Goal: Task Accomplishment & Management: Manage account settings

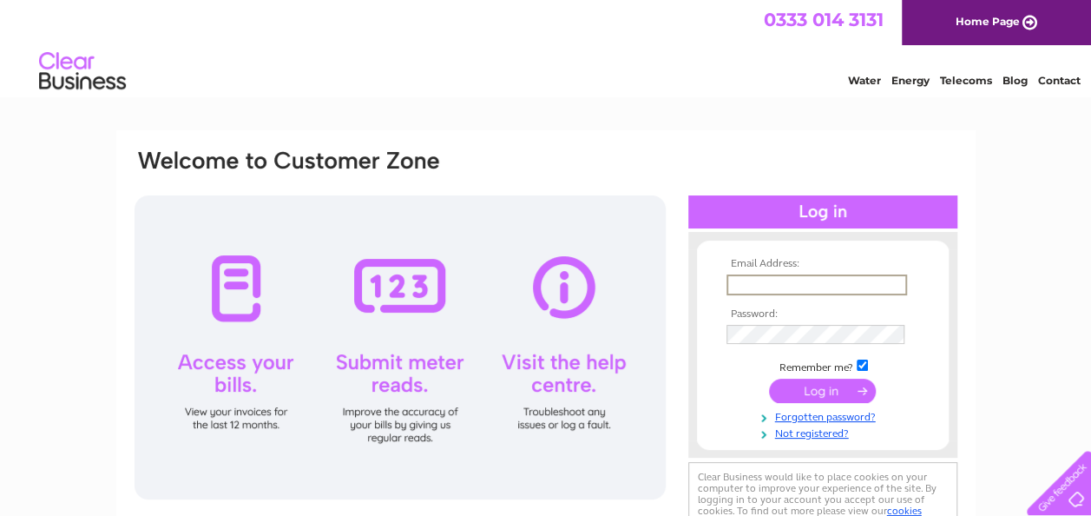
click at [803, 284] on input "text" at bounding box center [816, 284] width 181 height 21
type input "info@andertondriver.co.uk"
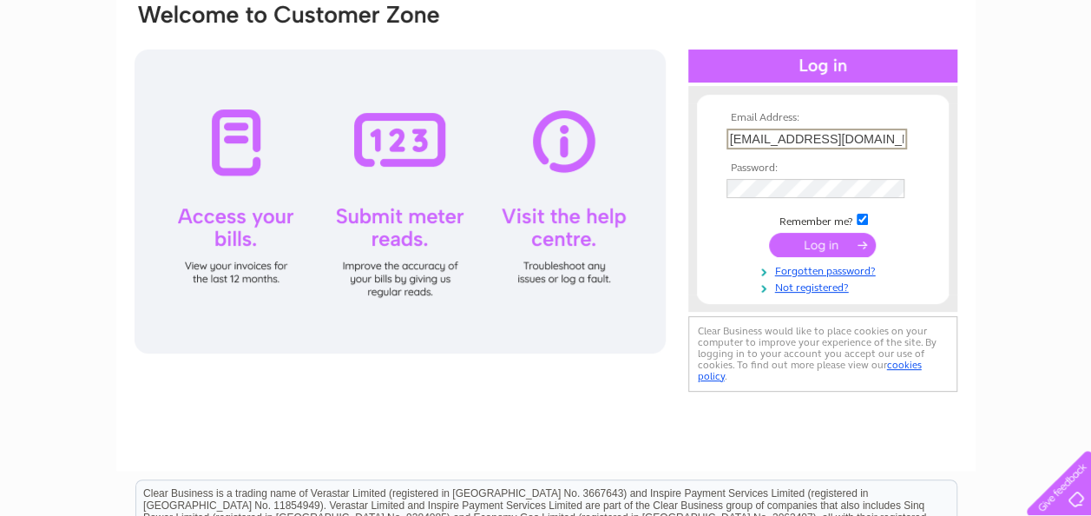
scroll to position [174, 0]
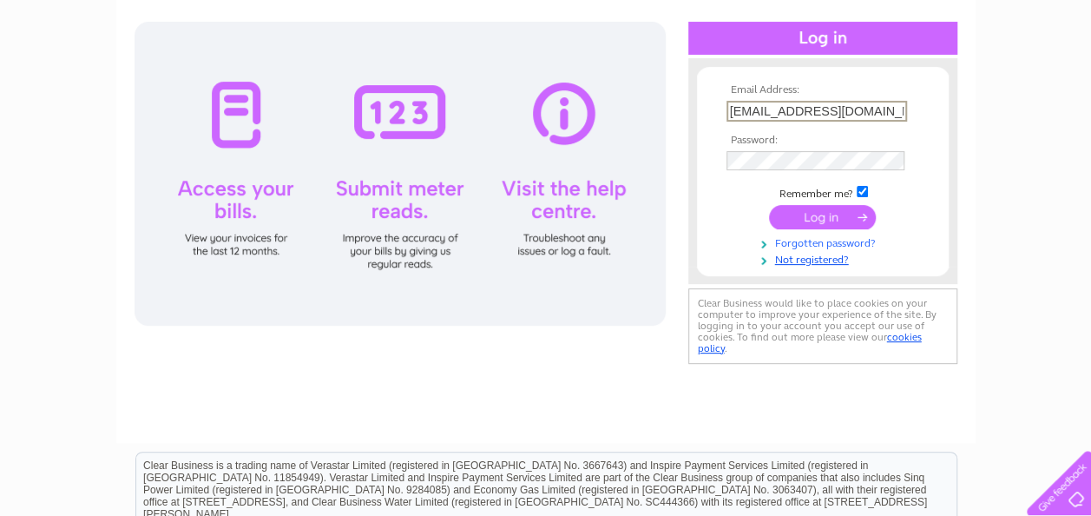
click at [825, 242] on link "Forgotten password?" at bounding box center [824, 241] width 197 height 16
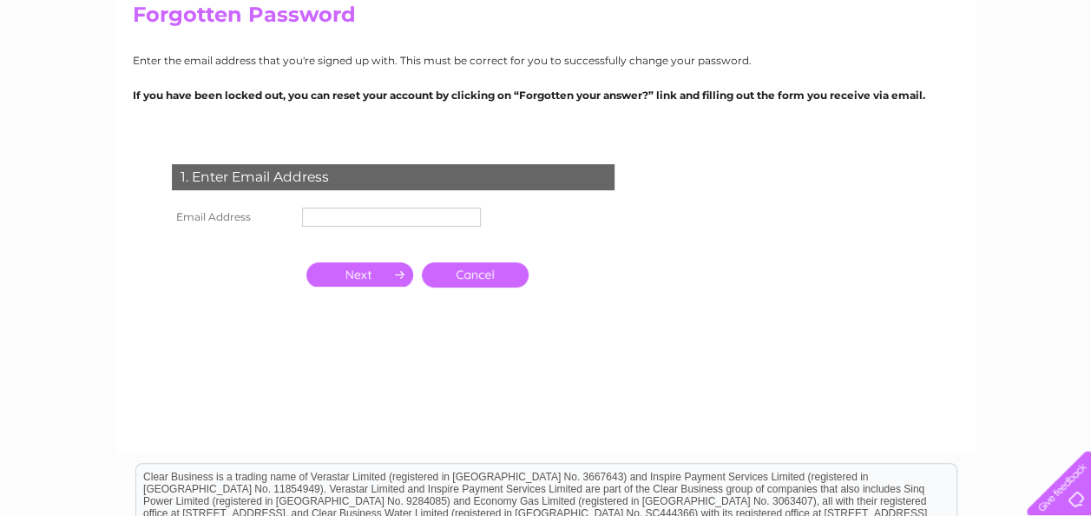
scroll to position [174, 0]
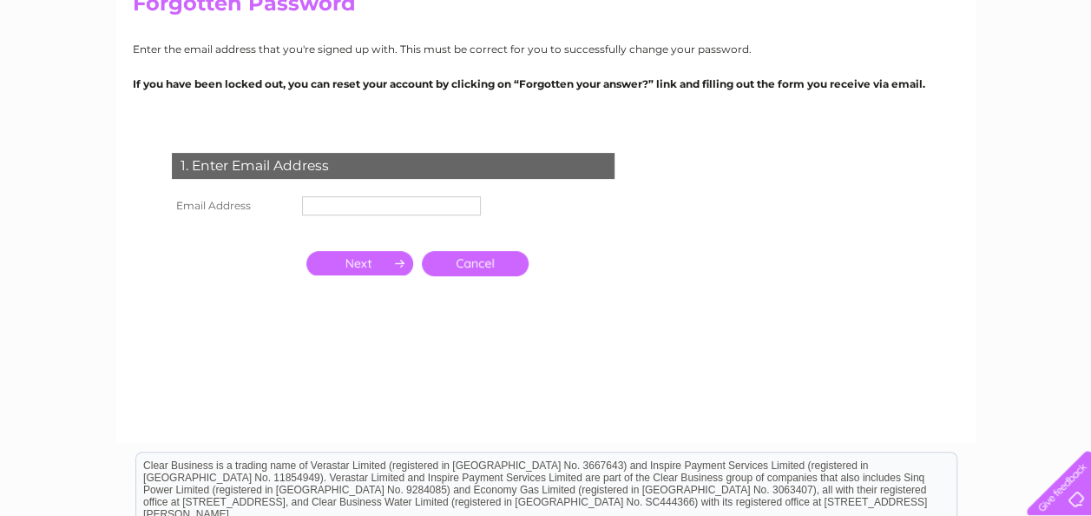
click at [358, 211] on input "text" at bounding box center [391, 205] width 179 height 19
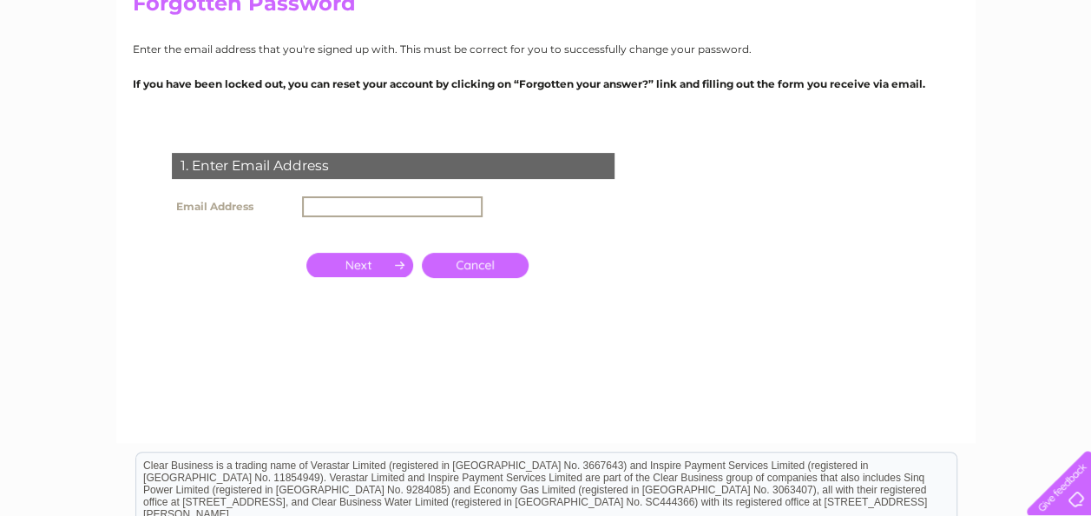
type input "info@andertondriver.co.uk"
click at [344, 267] on input "button" at bounding box center [359, 265] width 107 height 24
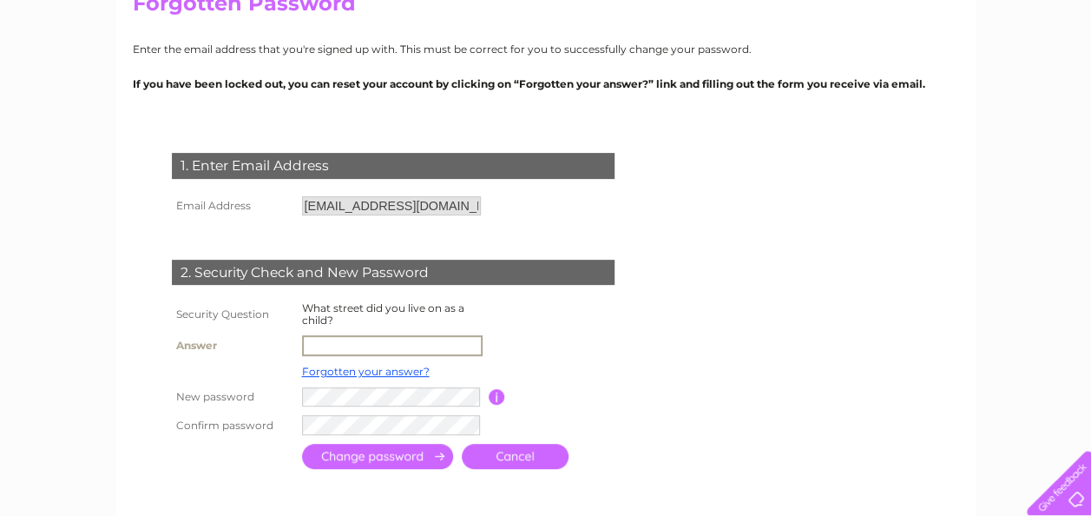
click at [403, 344] on input "text" at bounding box center [392, 345] width 181 height 21
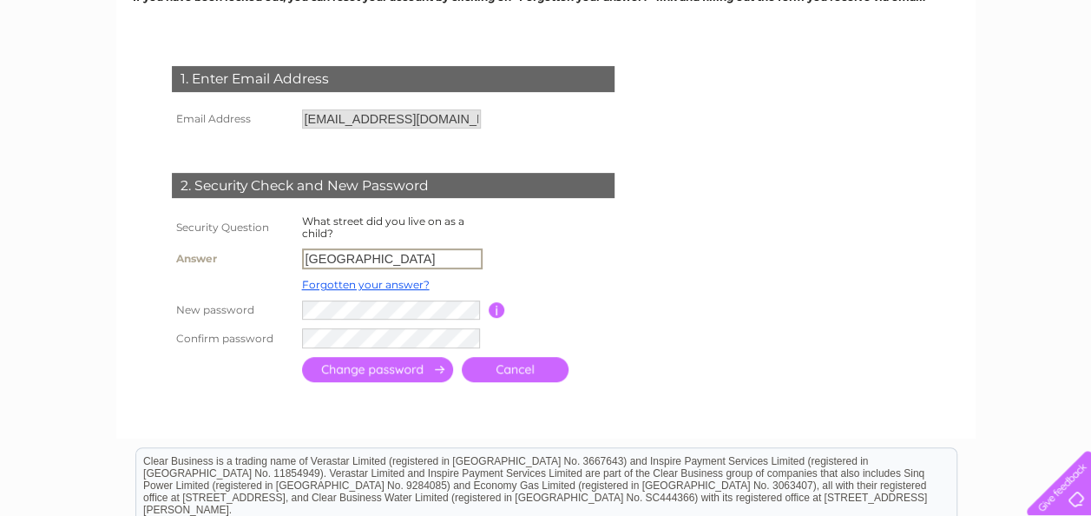
type input "Western Avenue"
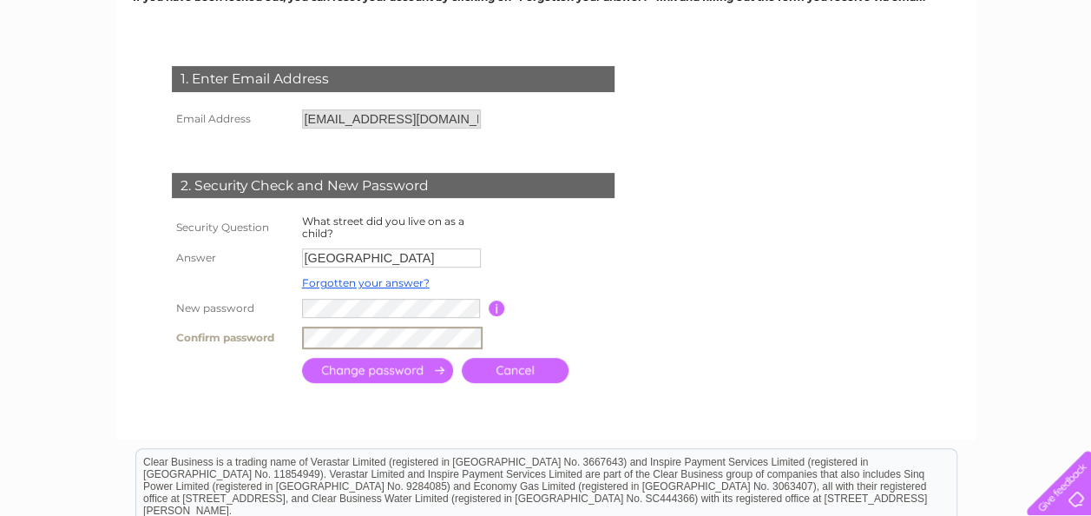
click at [365, 369] on input "submit" at bounding box center [377, 370] width 151 height 25
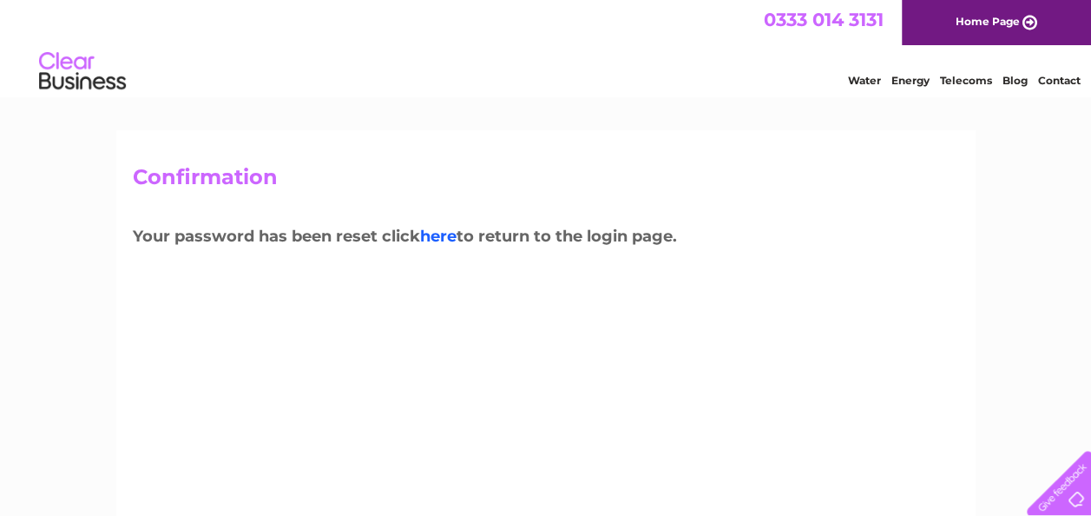
click at [443, 234] on link "here" at bounding box center [438, 236] width 36 height 19
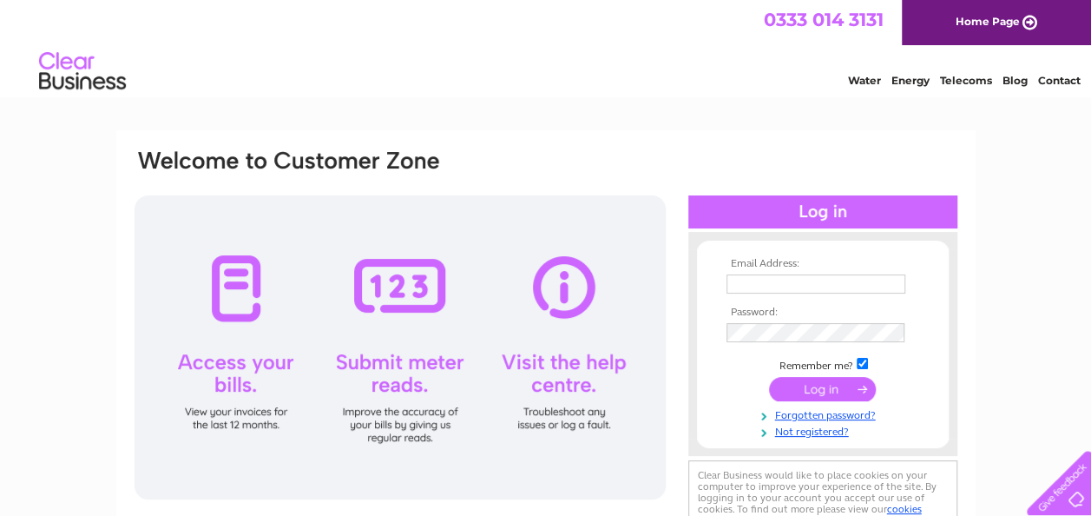
type input "[EMAIL_ADDRESS][DOMAIN_NAME]"
click at [833, 389] on input "submit" at bounding box center [822, 389] width 107 height 24
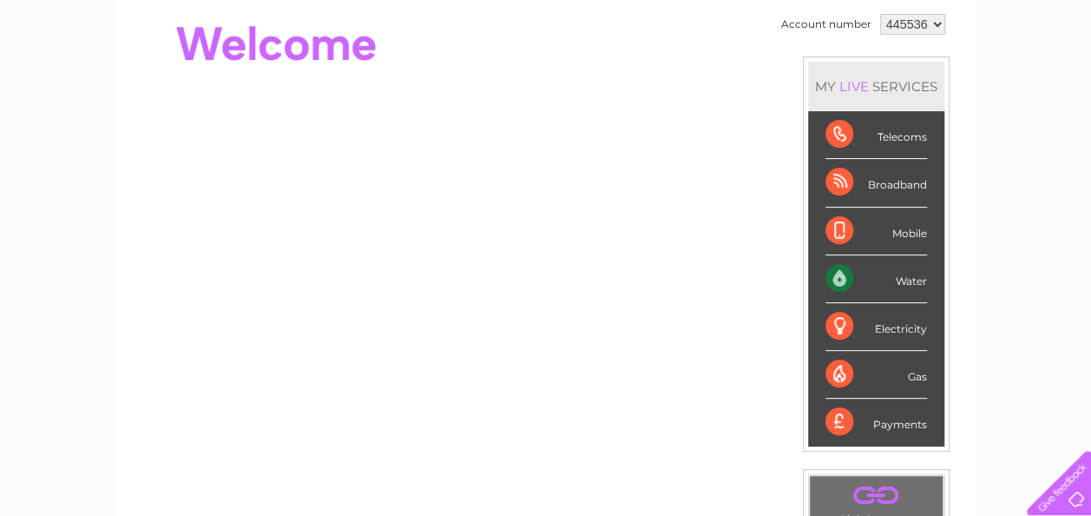
scroll to position [174, 0]
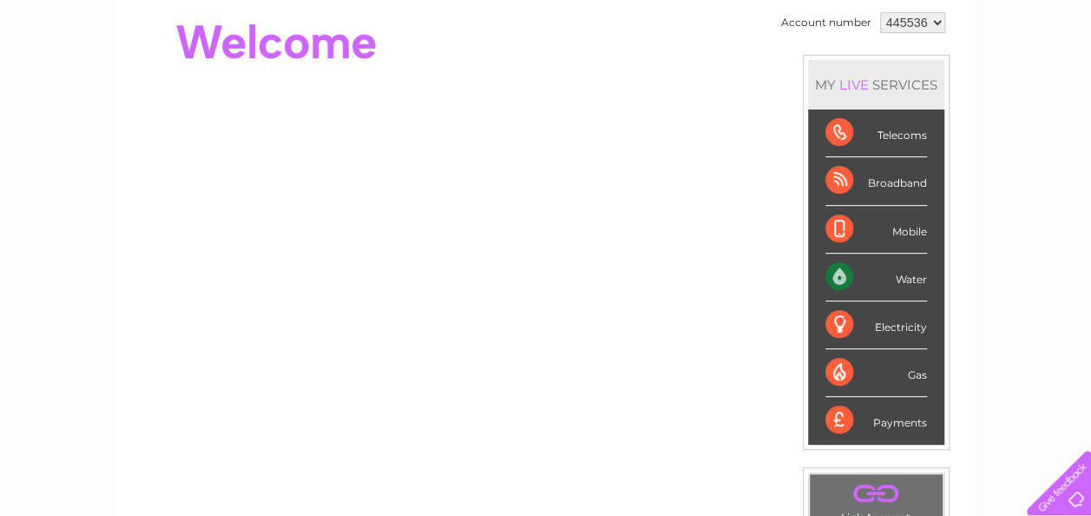
click at [856, 282] on div "Water" at bounding box center [876, 277] width 102 height 48
click at [838, 278] on div "Water" at bounding box center [876, 277] width 102 height 48
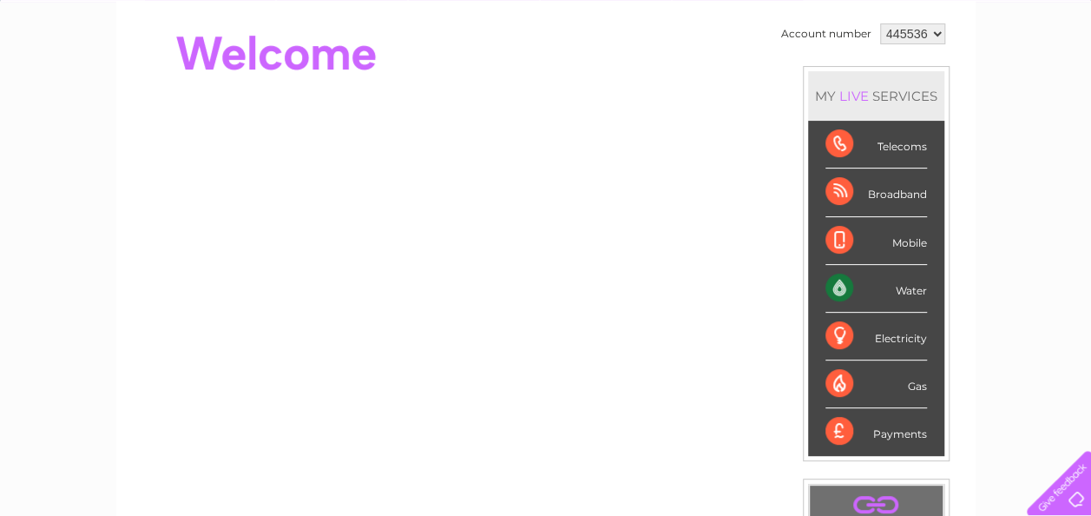
scroll to position [0, 0]
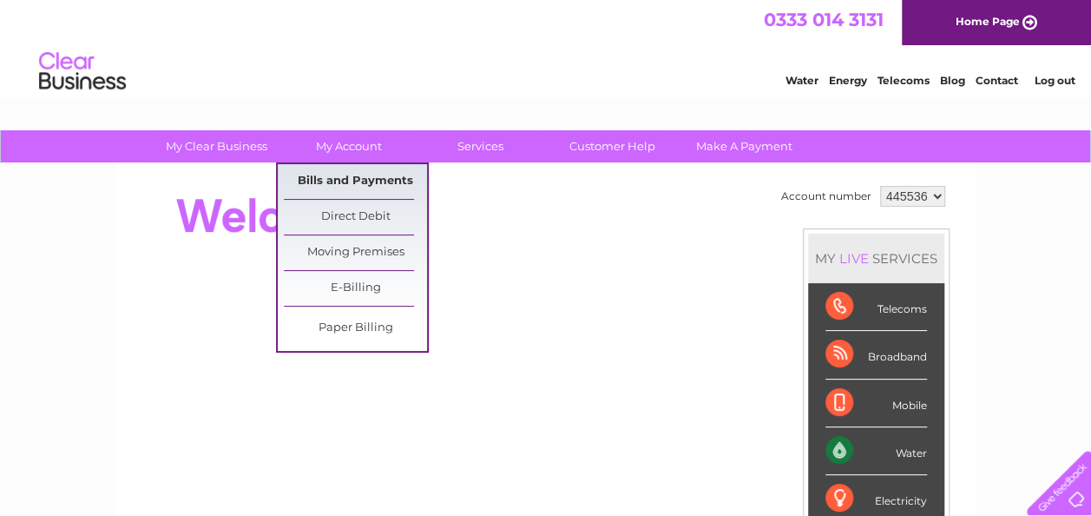
click at [341, 181] on link "Bills and Payments" at bounding box center [355, 181] width 143 height 35
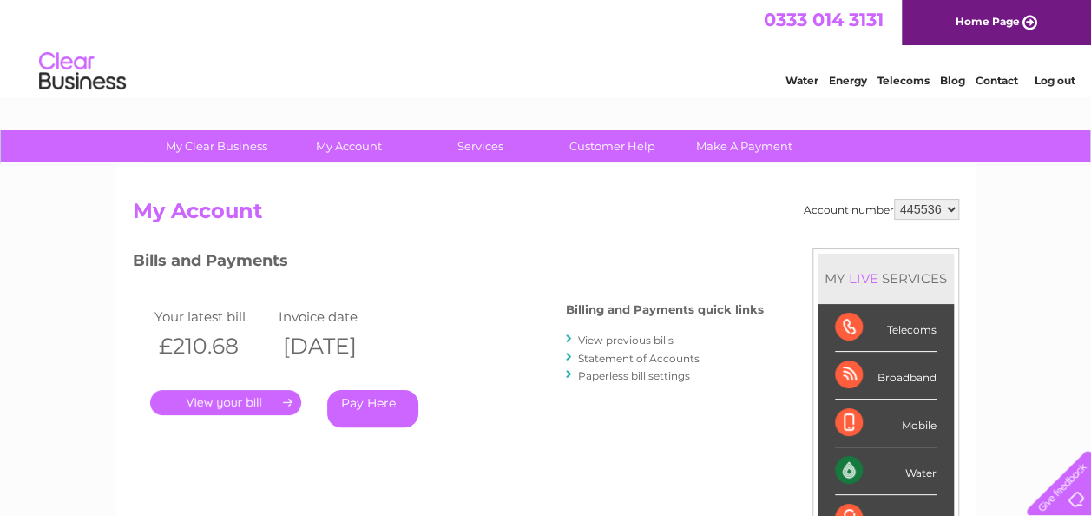
click at [273, 408] on link "." at bounding box center [225, 402] width 151 height 25
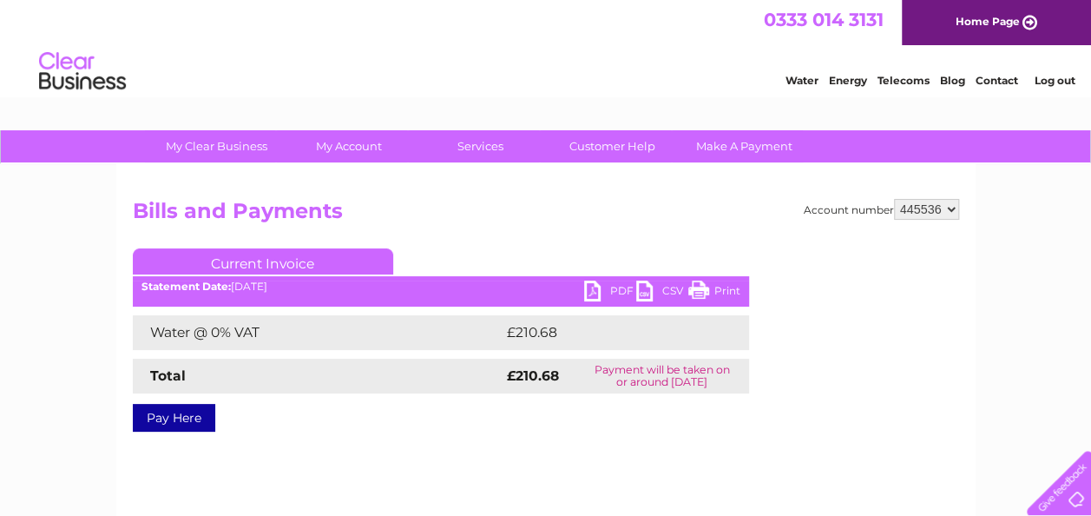
scroll to position [87, 0]
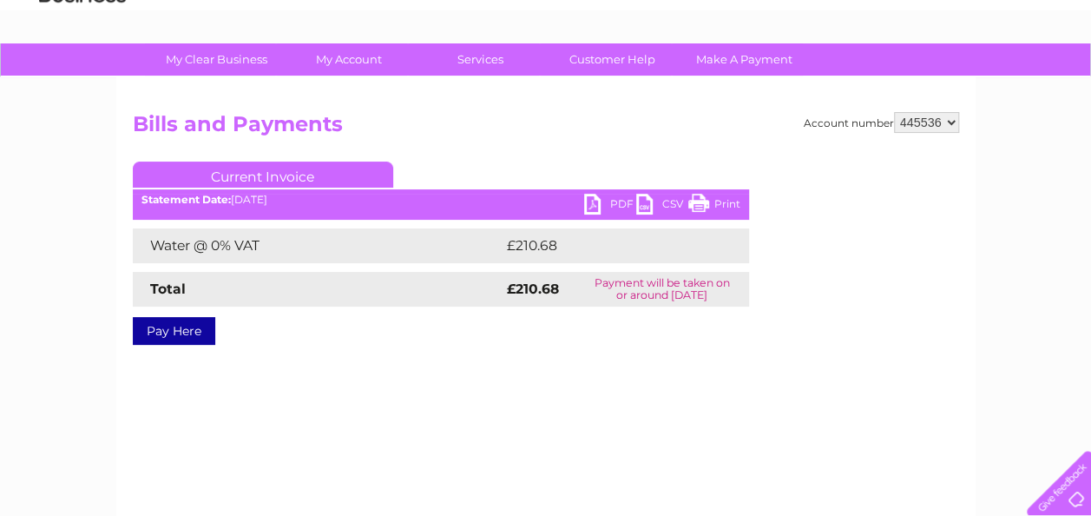
click at [717, 206] on link "Print" at bounding box center [714, 206] width 52 height 25
click at [644, 203] on link "CSV" at bounding box center [662, 206] width 52 height 25
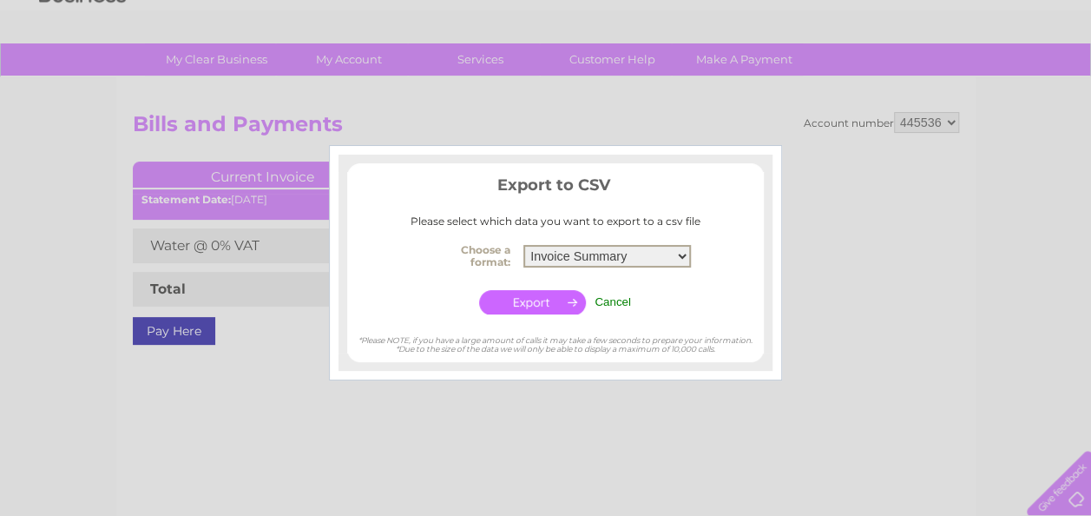
click at [684, 257] on select "Invoice Summary Service Charge Summary" at bounding box center [607, 256] width 168 height 23
drag, startPoint x: 684, startPoint y: 257, endPoint x: 557, endPoint y: 311, distance: 137.7
click at [684, 257] on select "Invoice Summary Service Charge Summary" at bounding box center [607, 256] width 168 height 23
click at [849, 268] on div at bounding box center [545, 258] width 1091 height 516
click at [618, 304] on input "Cancel" at bounding box center [613, 301] width 36 height 13
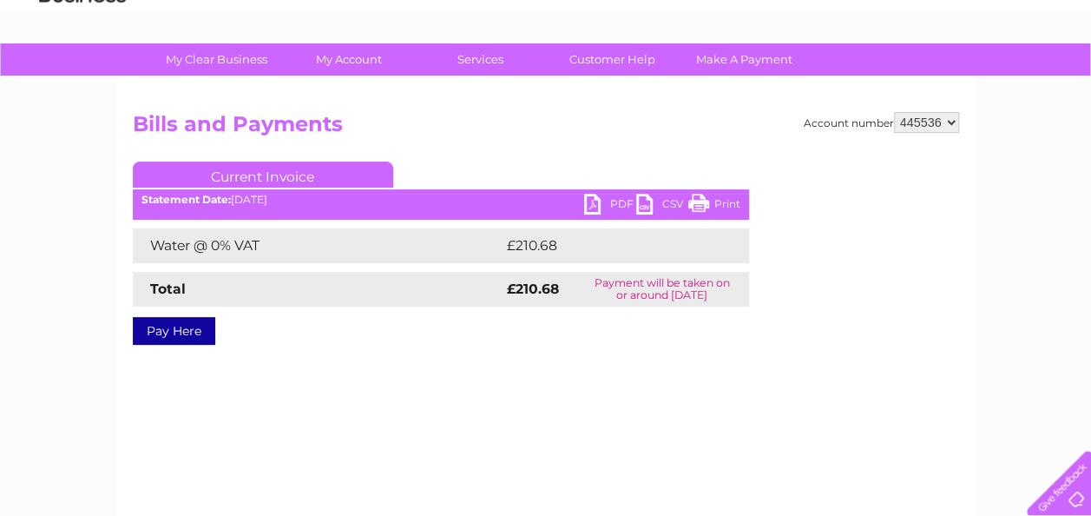
click at [593, 207] on link "PDF" at bounding box center [610, 206] width 52 height 25
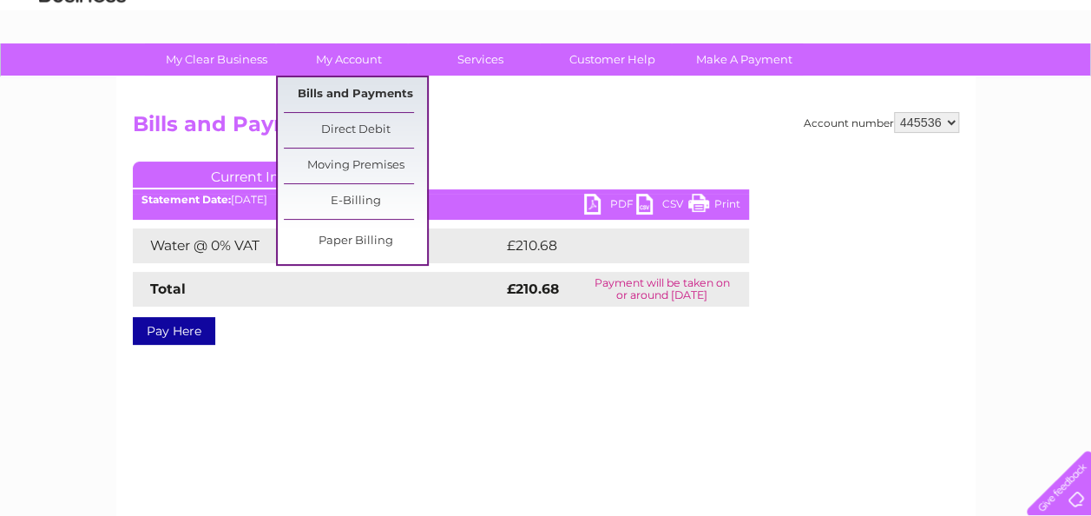
click at [391, 112] on link "Bills and Payments" at bounding box center [355, 94] width 143 height 35
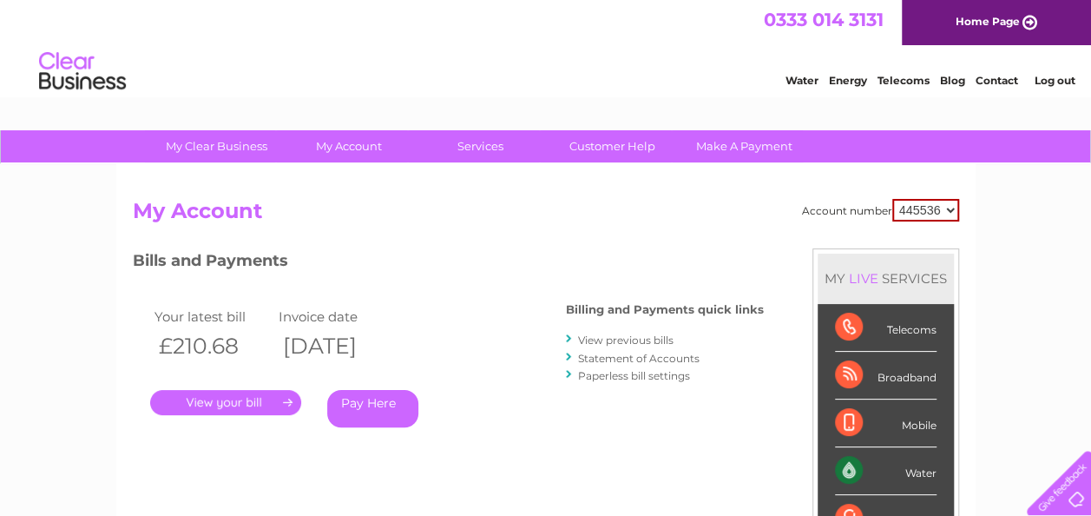
click at [616, 337] on link "View previous bills" at bounding box center [625, 339] width 95 height 13
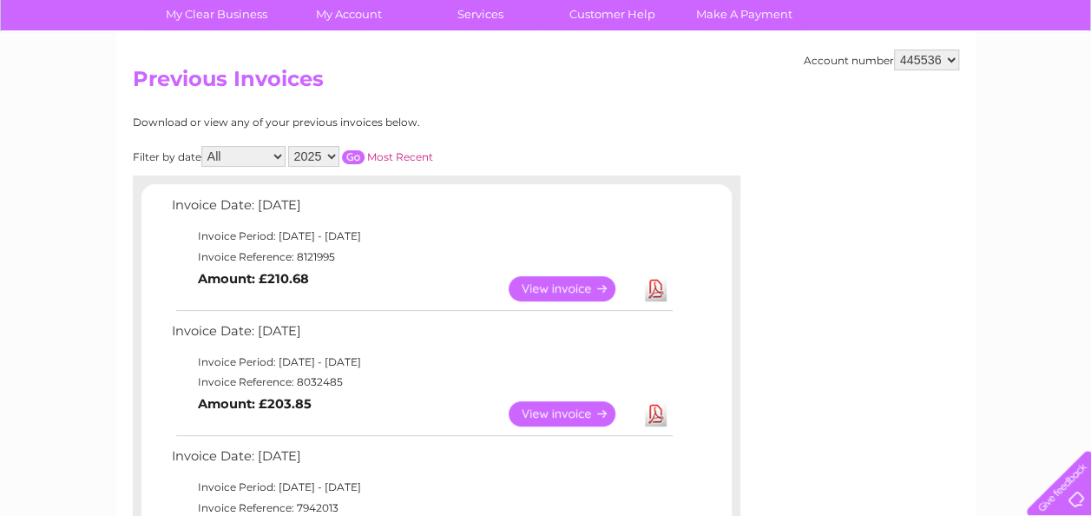
scroll to position [174, 0]
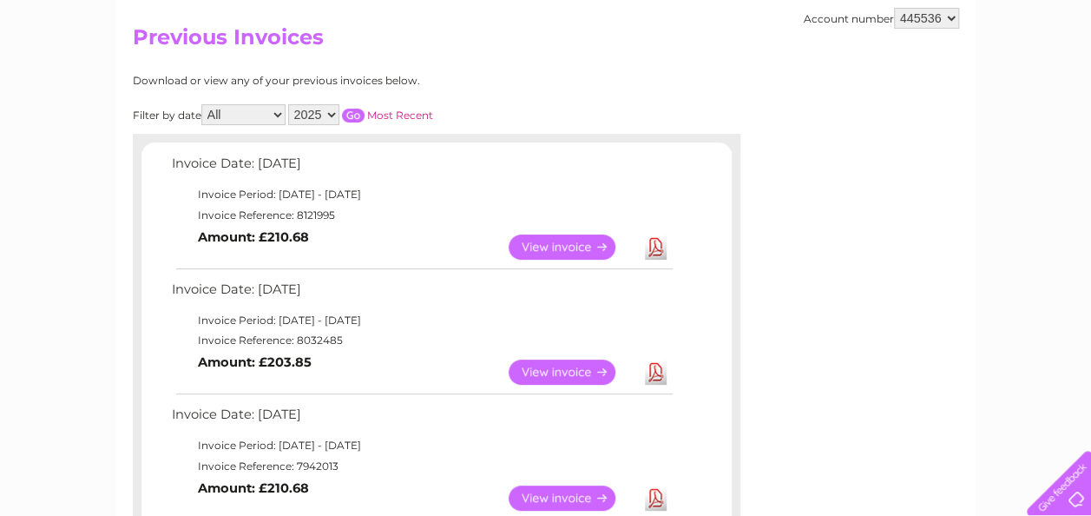
click at [543, 373] on link "View" at bounding box center [573, 371] width 128 height 25
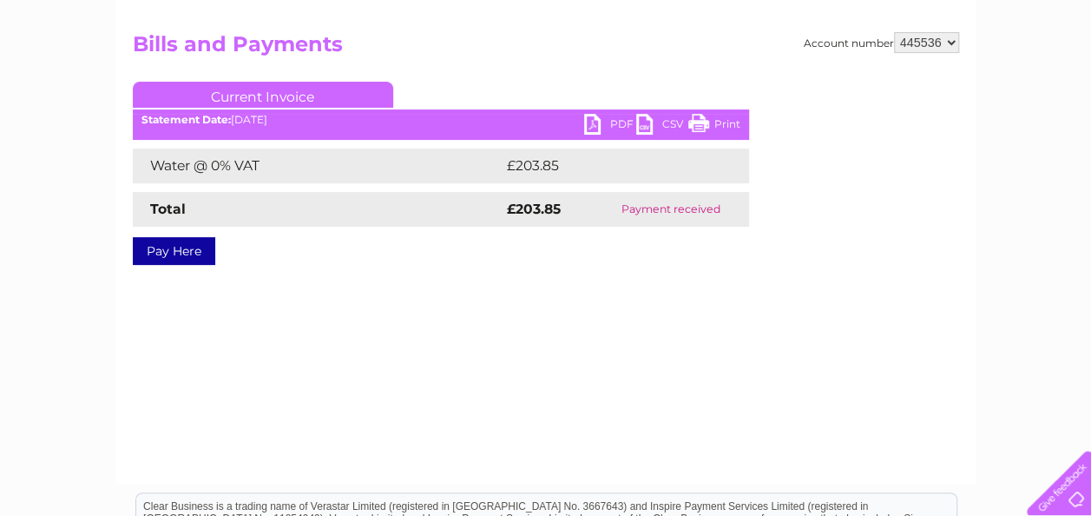
scroll to position [174, 0]
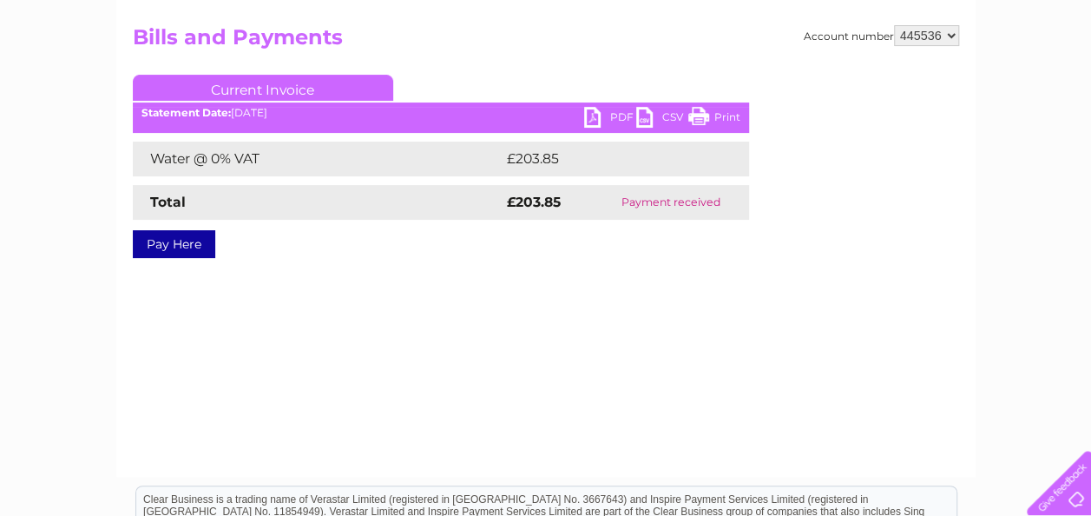
click at [712, 121] on link "Print" at bounding box center [714, 119] width 52 height 25
click at [590, 119] on link "PDF" at bounding box center [610, 119] width 52 height 25
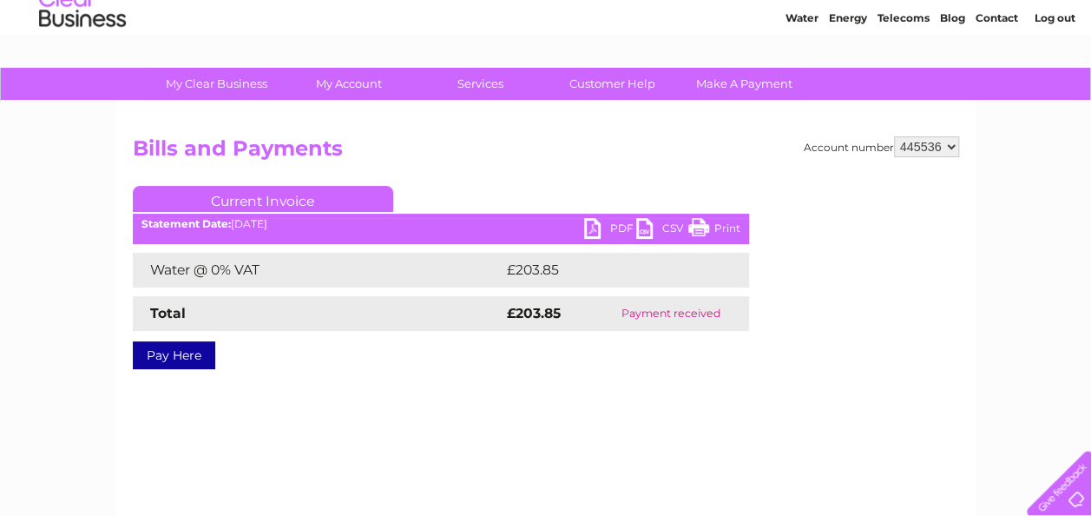
scroll to position [0, 0]
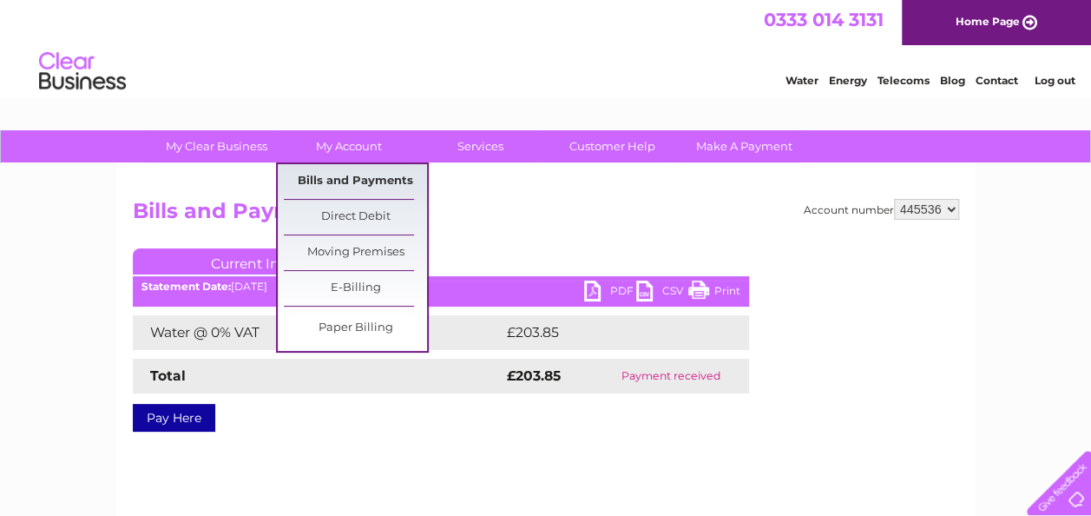
click at [374, 182] on link "Bills and Payments" at bounding box center [355, 181] width 143 height 35
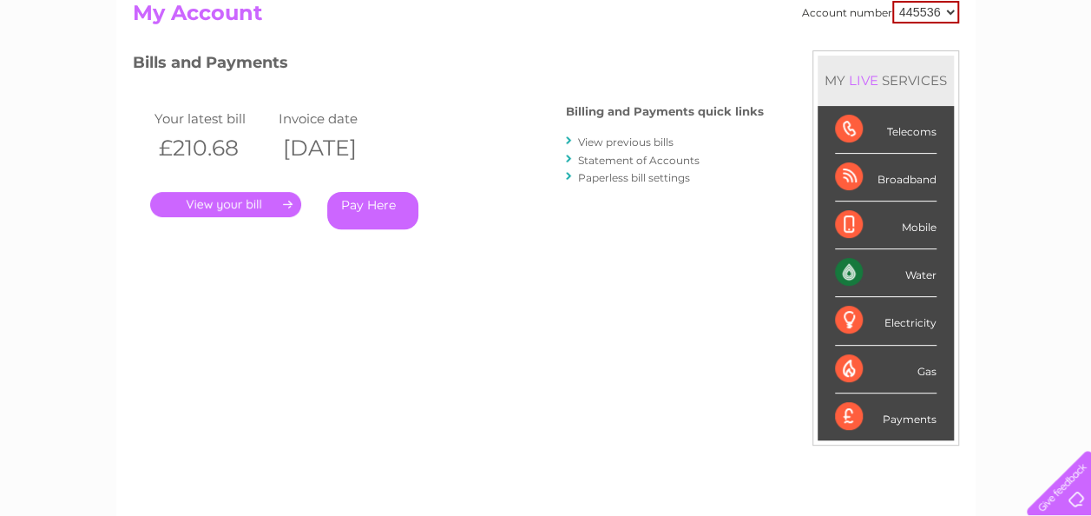
scroll to position [260, 0]
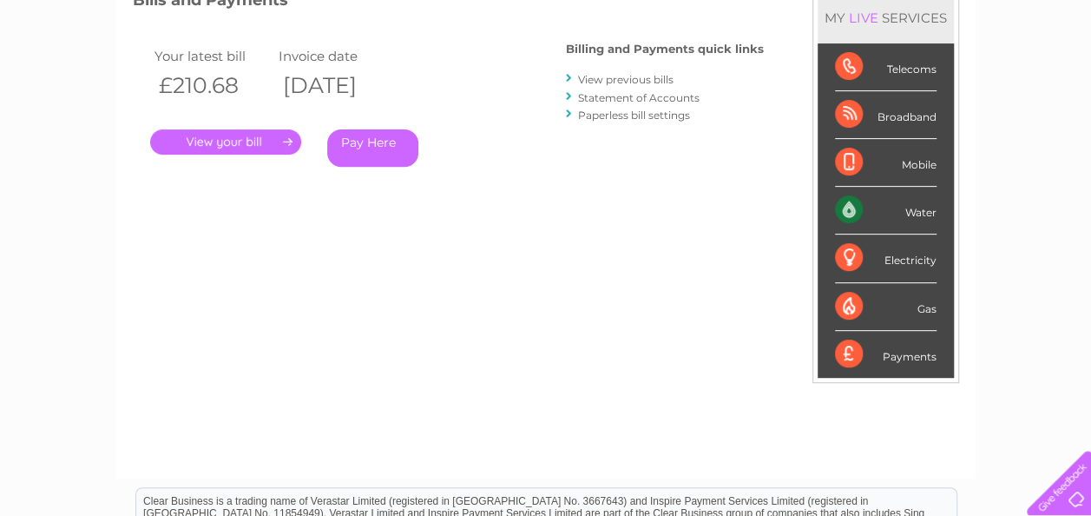
click at [619, 78] on link "View previous bills" at bounding box center [625, 79] width 95 height 13
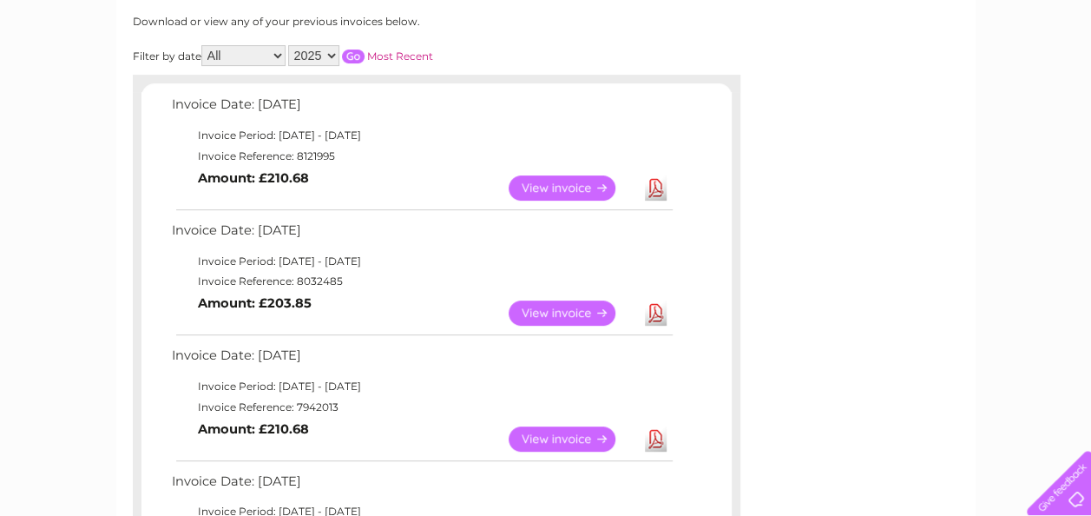
scroll to position [260, 0]
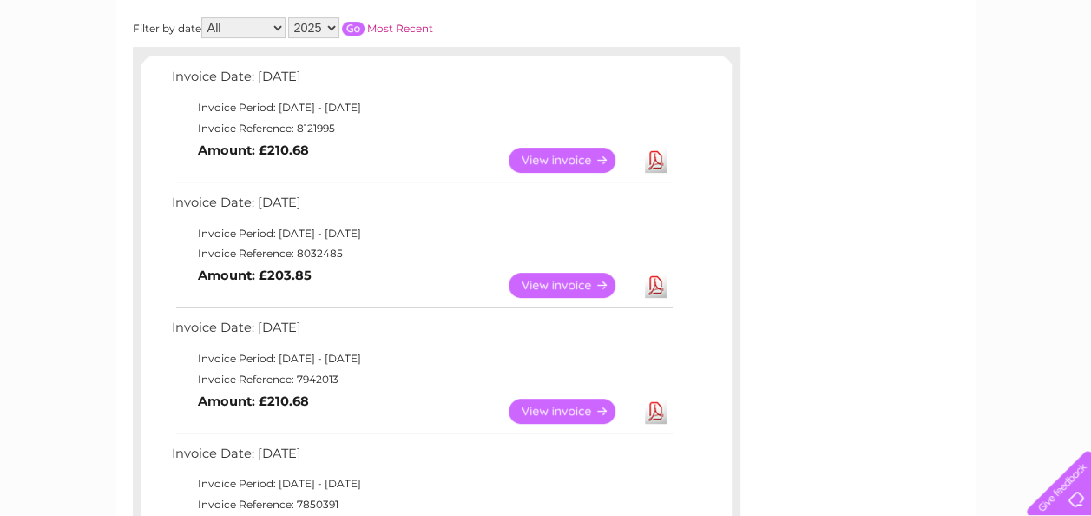
click at [553, 403] on link "View" at bounding box center [573, 410] width 128 height 25
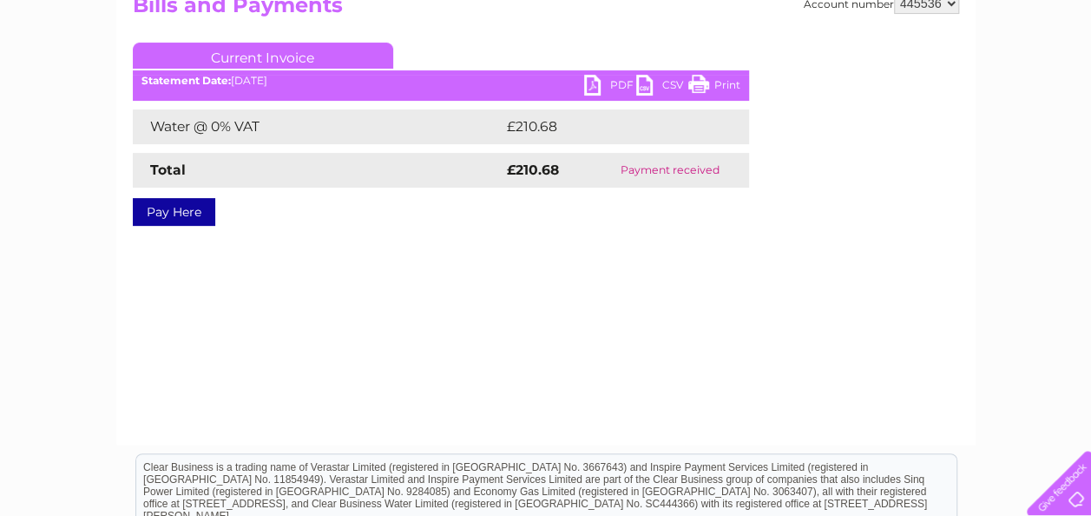
scroll to position [87, 0]
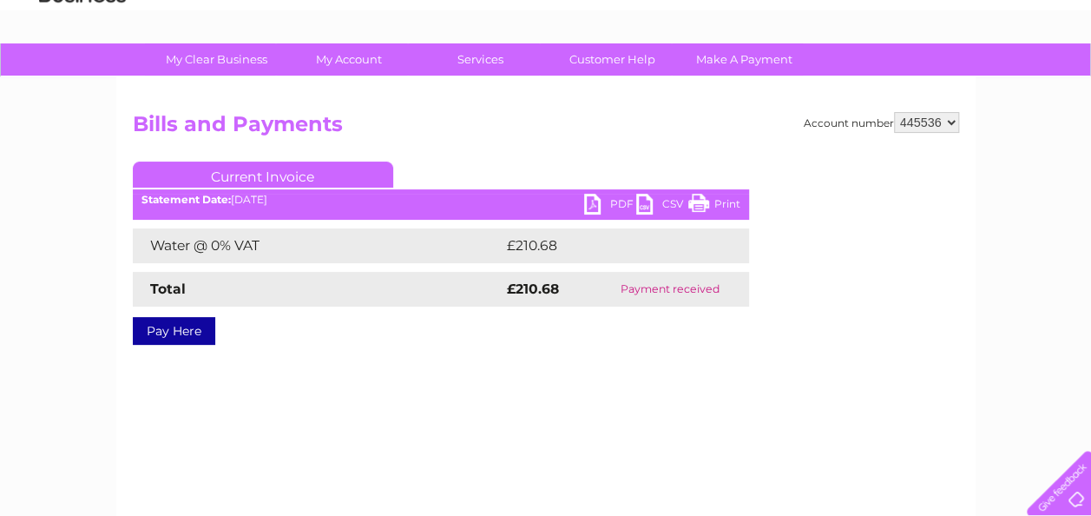
click at [593, 208] on link "PDF" at bounding box center [610, 206] width 52 height 25
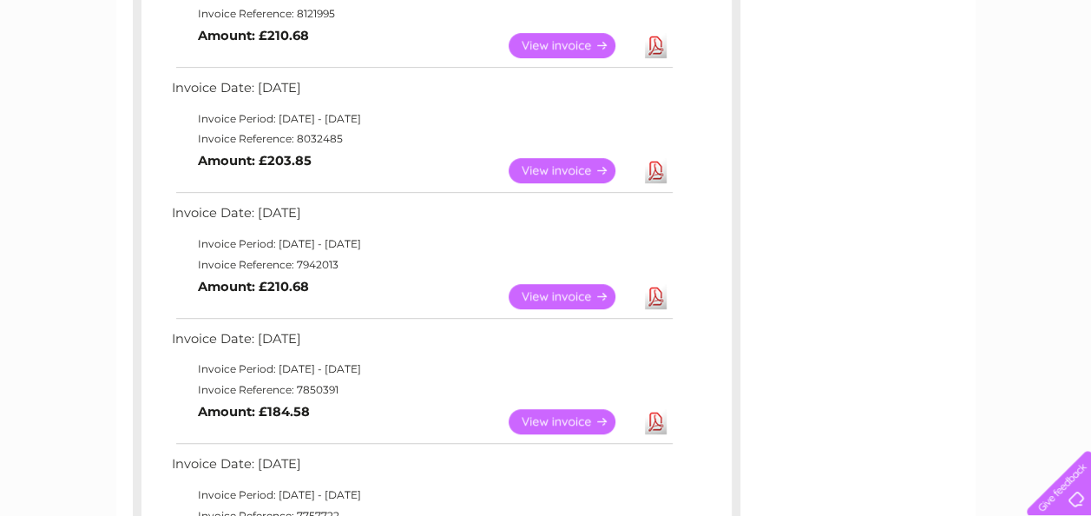
scroll to position [347, 0]
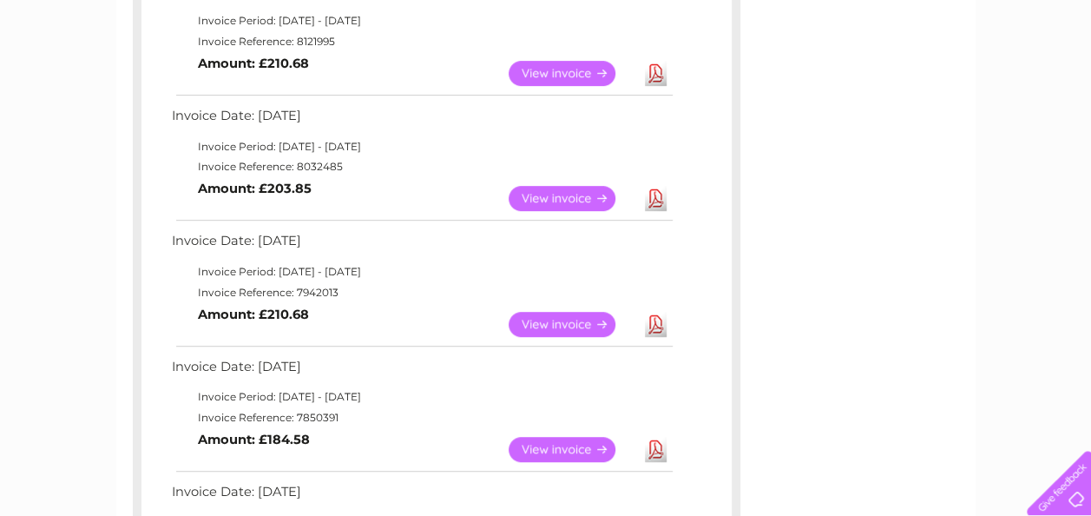
click at [550, 441] on link "View" at bounding box center [573, 449] width 128 height 25
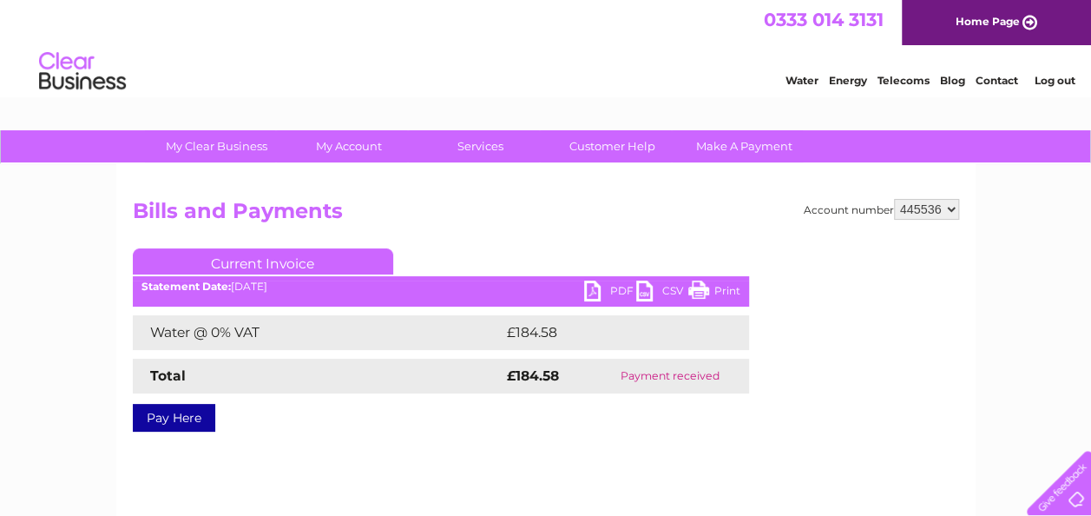
click at [587, 297] on link "PDF" at bounding box center [610, 292] width 52 height 25
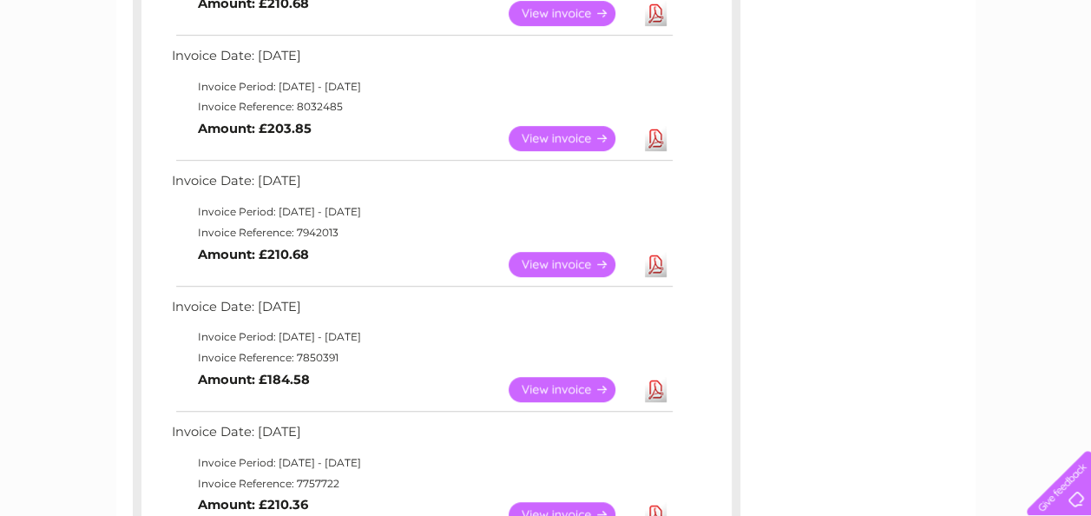
scroll to position [434, 0]
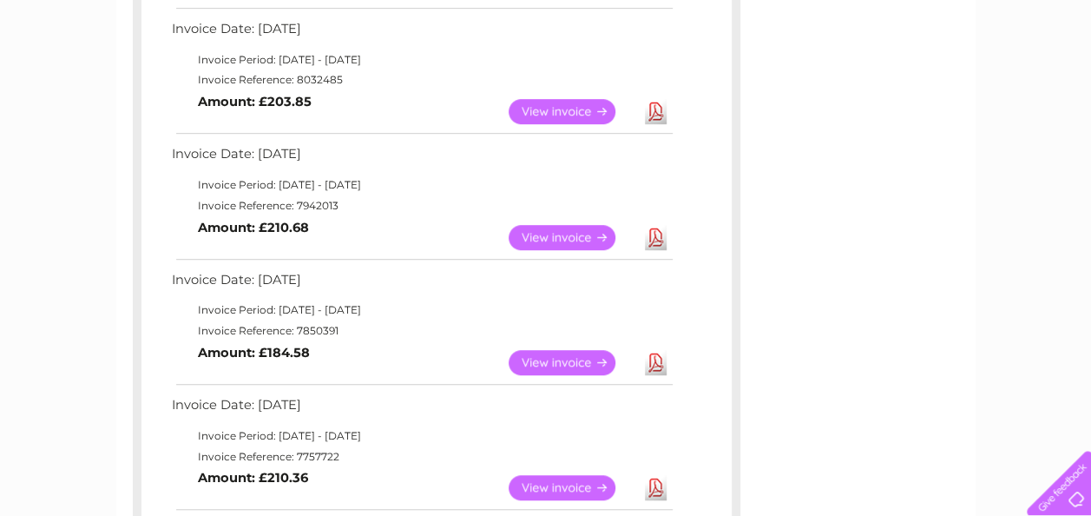
click at [567, 361] on link "View" at bounding box center [573, 362] width 128 height 25
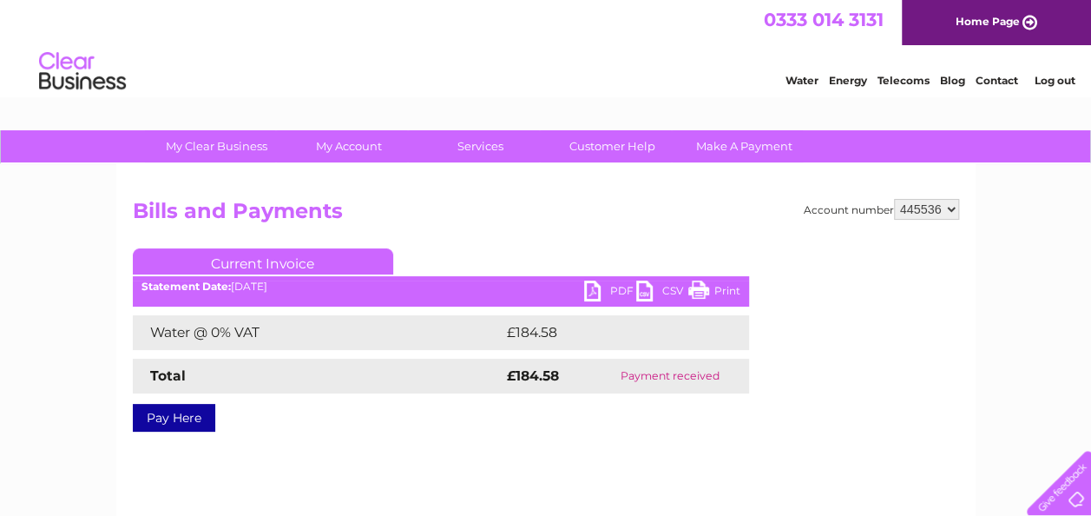
click at [587, 287] on link "PDF" at bounding box center [610, 292] width 52 height 25
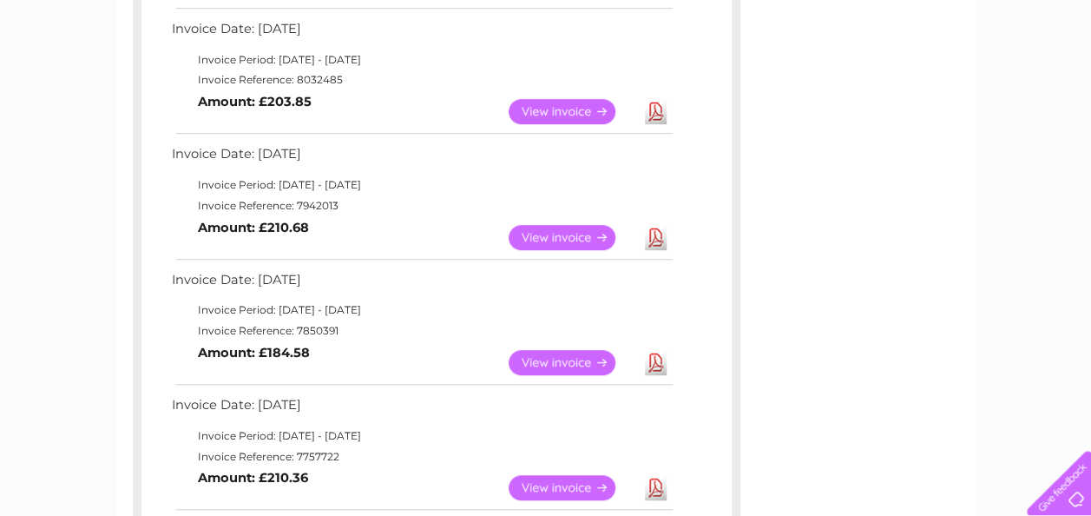
scroll to position [521, 0]
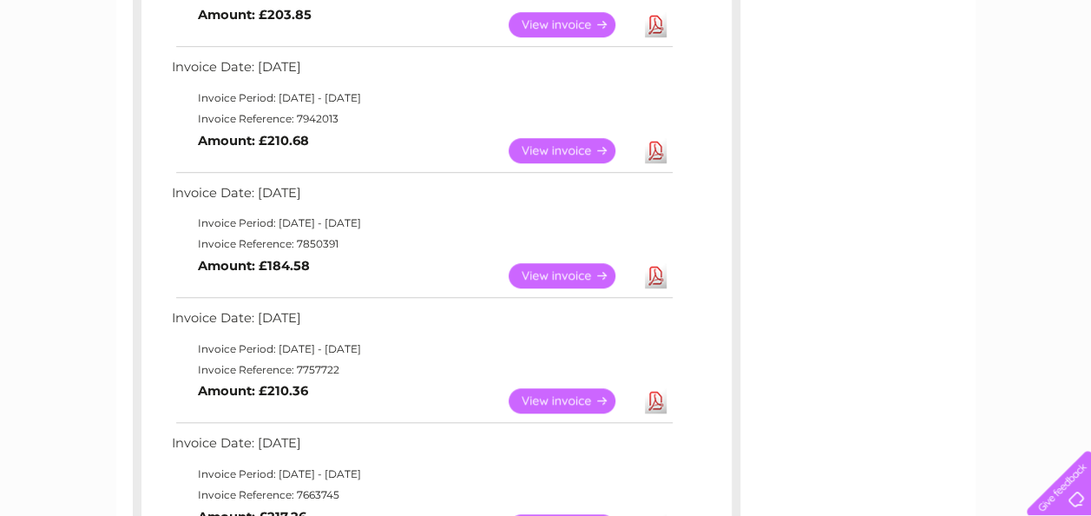
click at [580, 393] on link "View" at bounding box center [573, 400] width 128 height 25
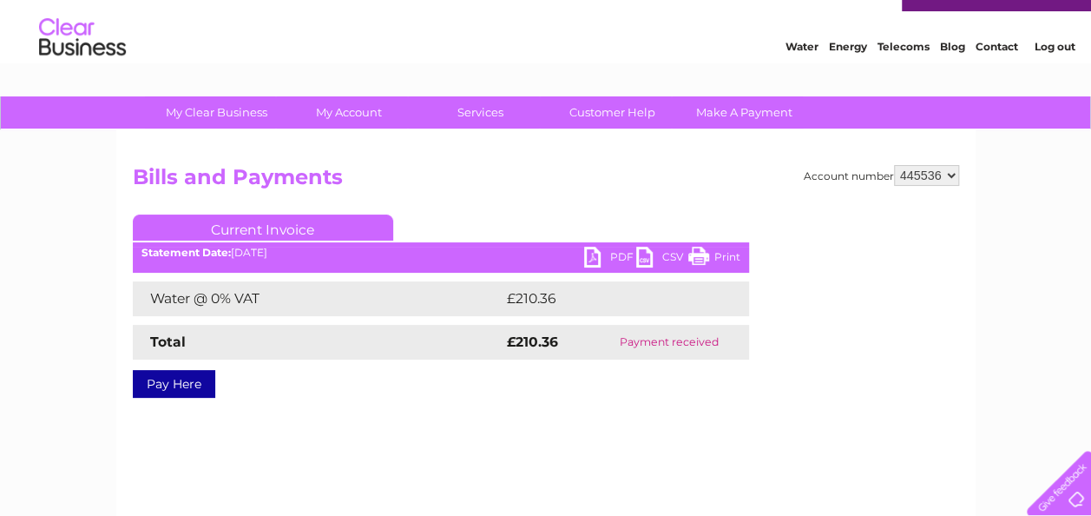
scroll to position [87, 0]
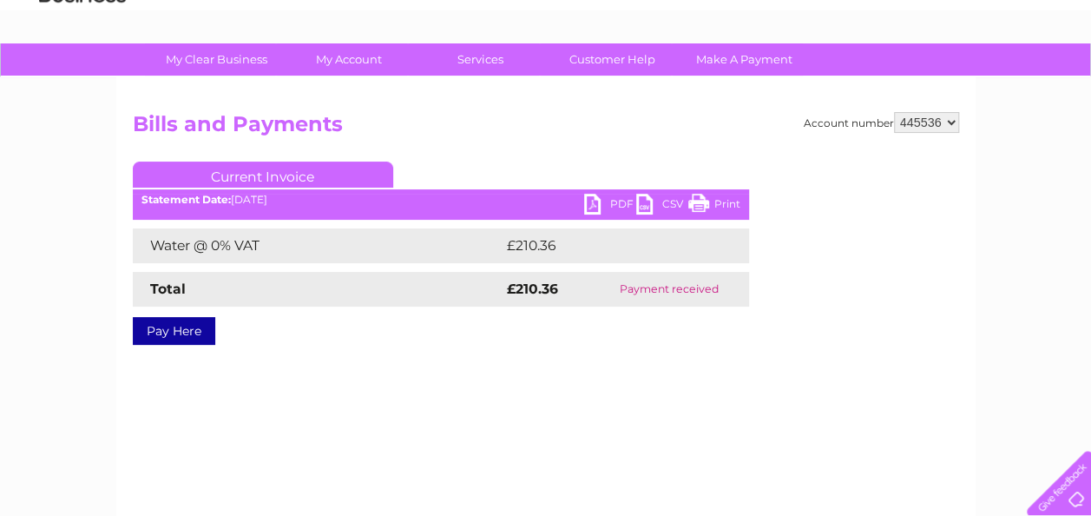
click at [592, 202] on link "PDF" at bounding box center [610, 206] width 52 height 25
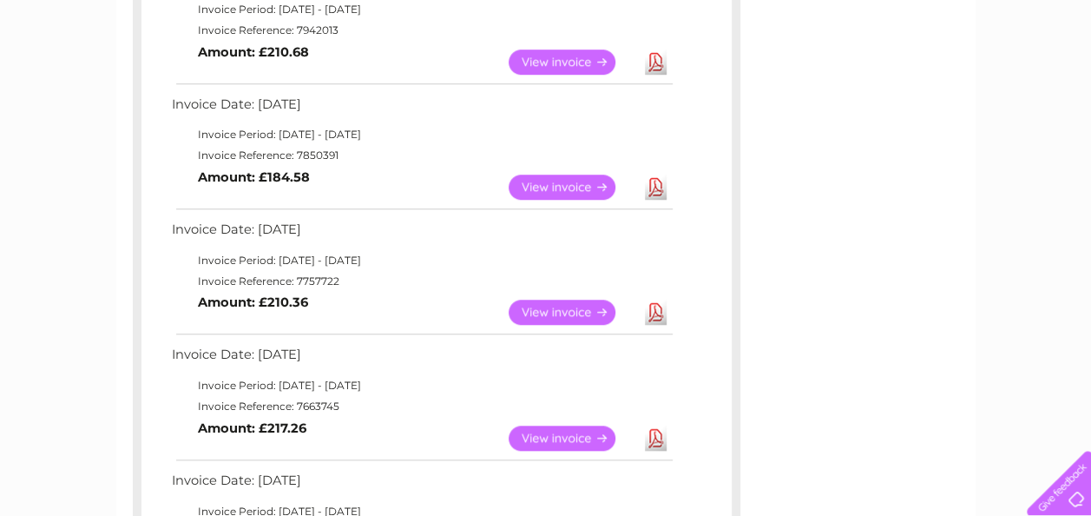
scroll to position [694, 0]
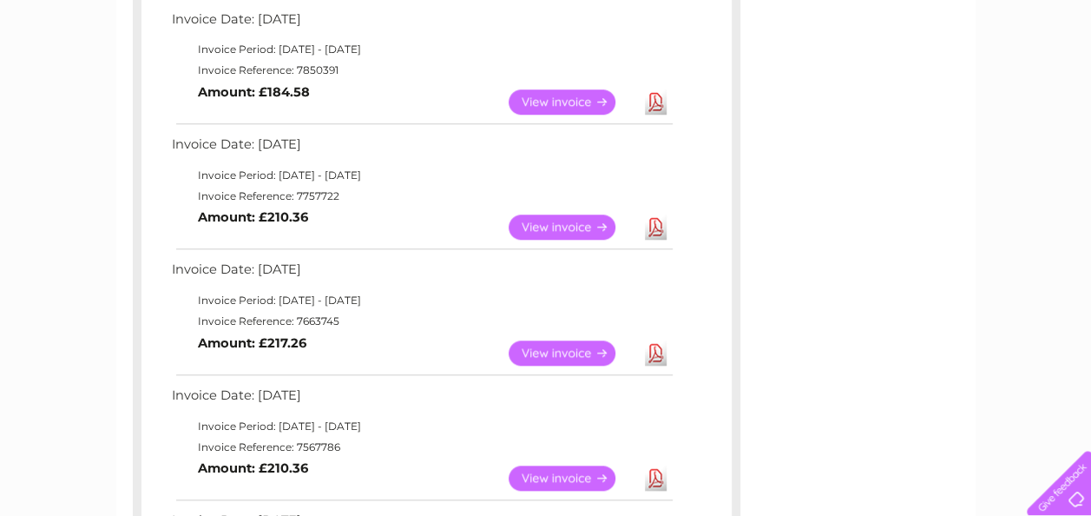
click at [585, 348] on link "View" at bounding box center [573, 352] width 128 height 25
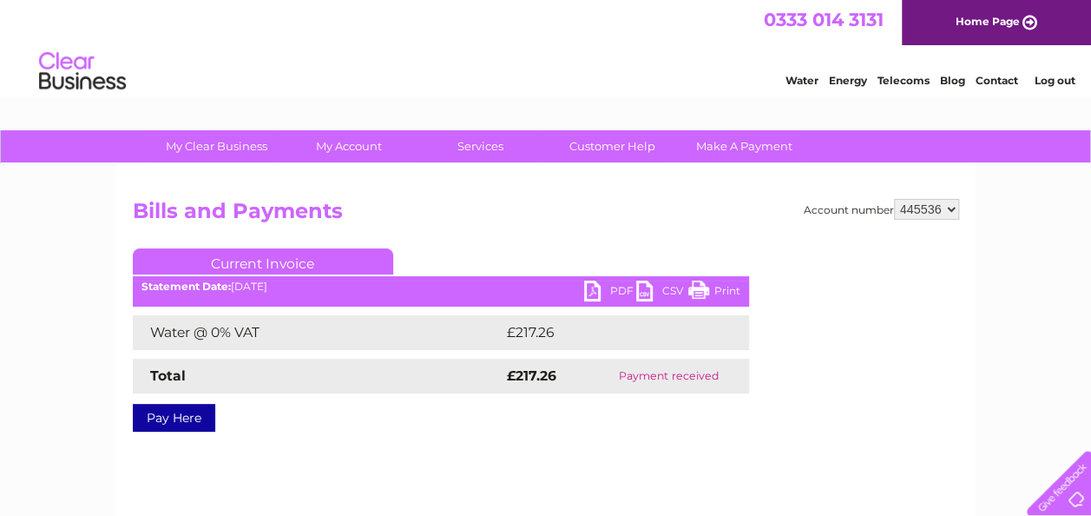
drag, startPoint x: 783, startPoint y: 253, endPoint x: 587, endPoint y: 293, distance: 200.2
click at [587, 293] on link "PDF" at bounding box center [610, 292] width 52 height 25
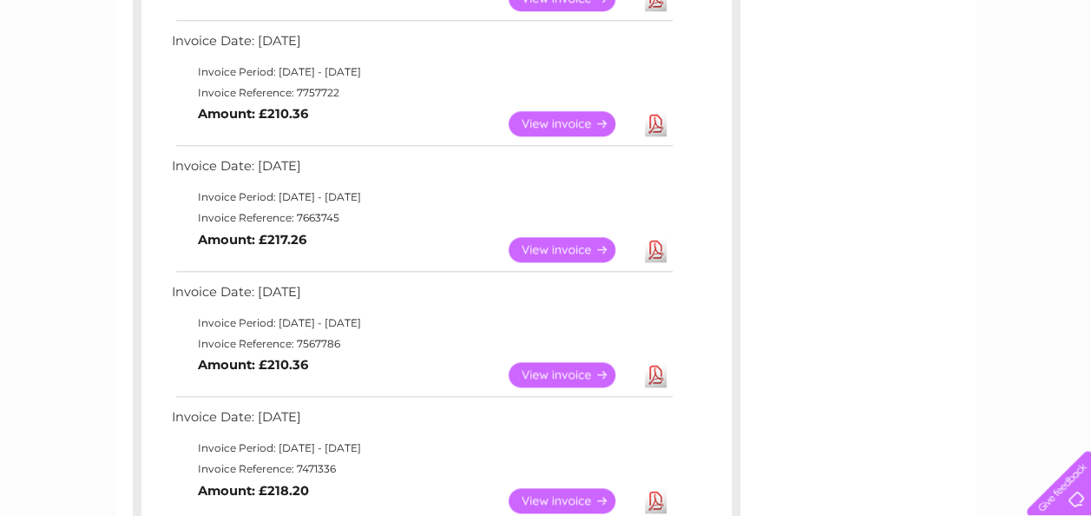
scroll to position [781, 0]
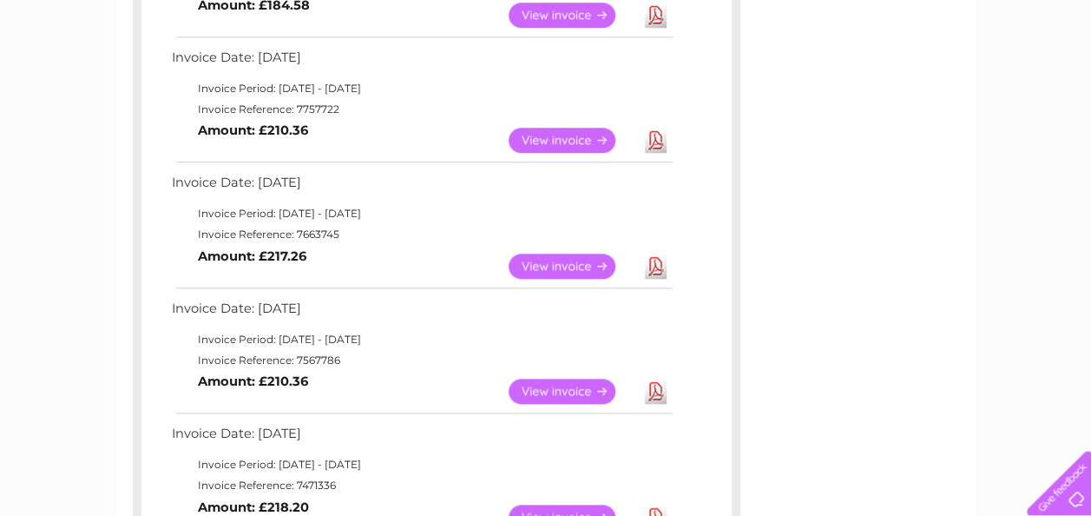
click at [564, 391] on link "View" at bounding box center [573, 390] width 128 height 25
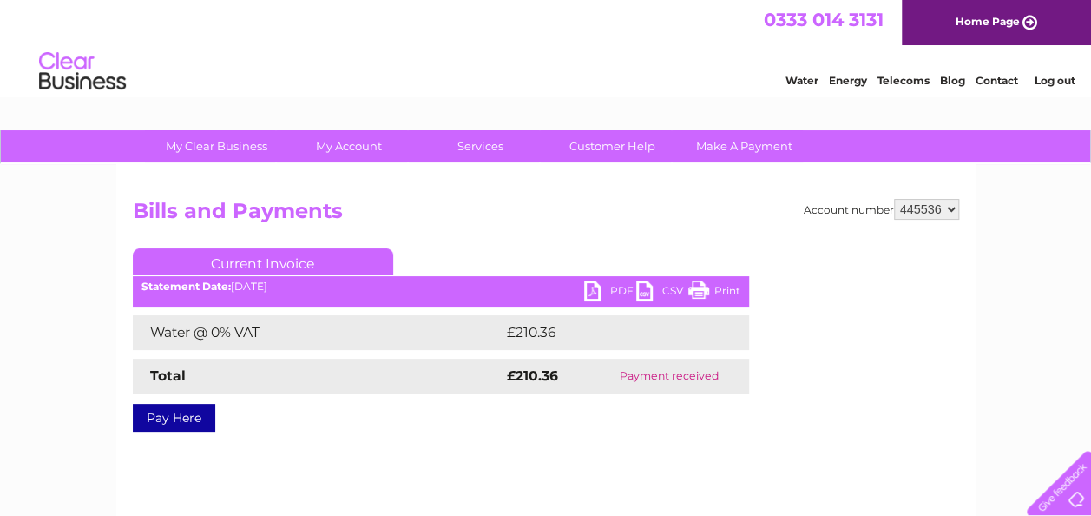
click at [594, 294] on link "PDF" at bounding box center [610, 292] width 52 height 25
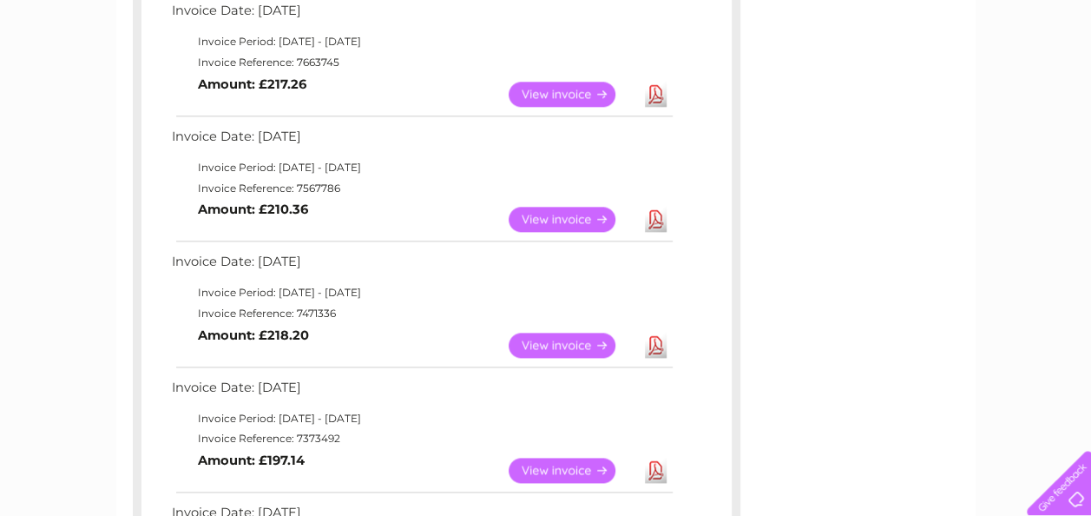
scroll to position [955, 0]
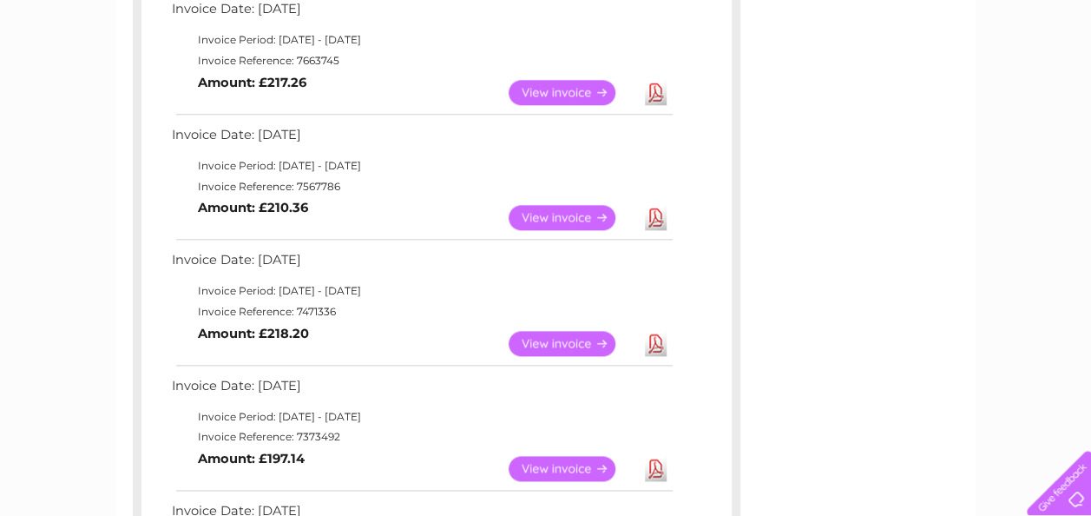
click at [561, 344] on link "View" at bounding box center [573, 343] width 128 height 25
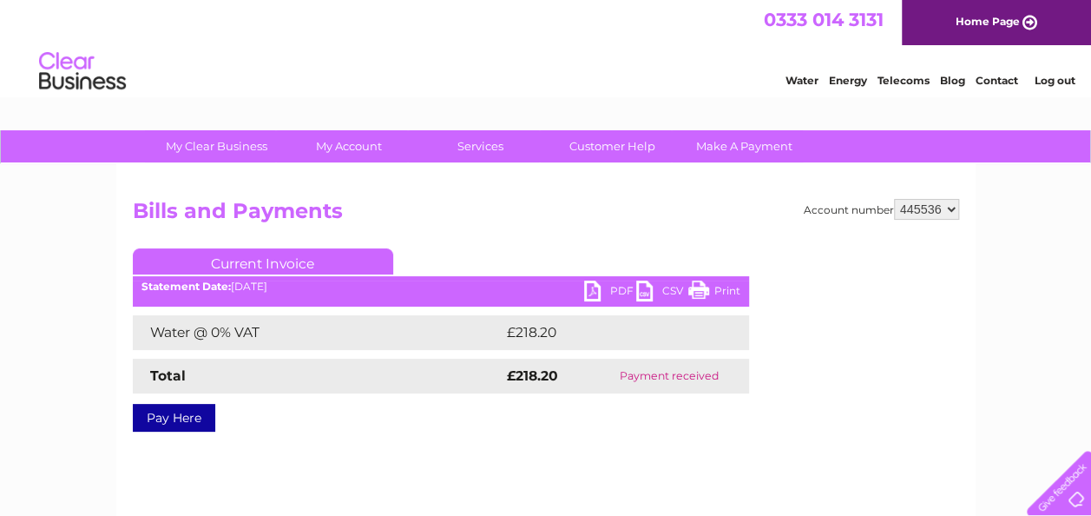
click at [592, 290] on link "PDF" at bounding box center [610, 292] width 52 height 25
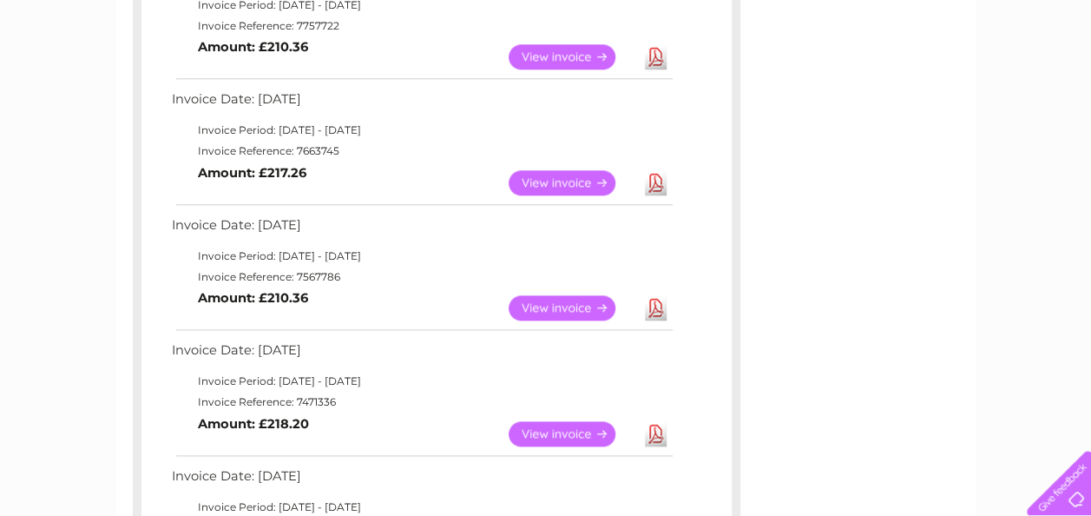
scroll to position [1038, 0]
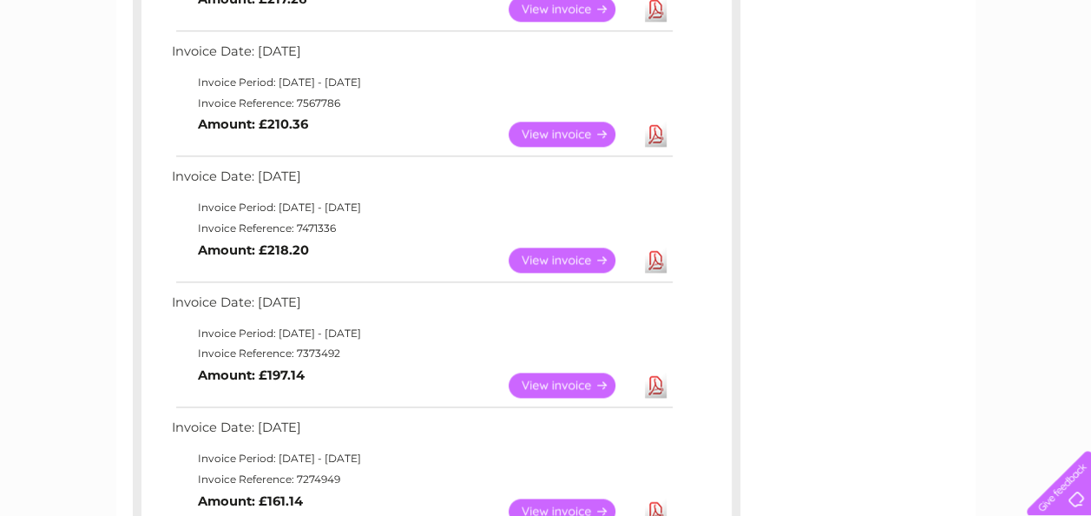
click at [594, 379] on link "View" at bounding box center [573, 384] width 128 height 25
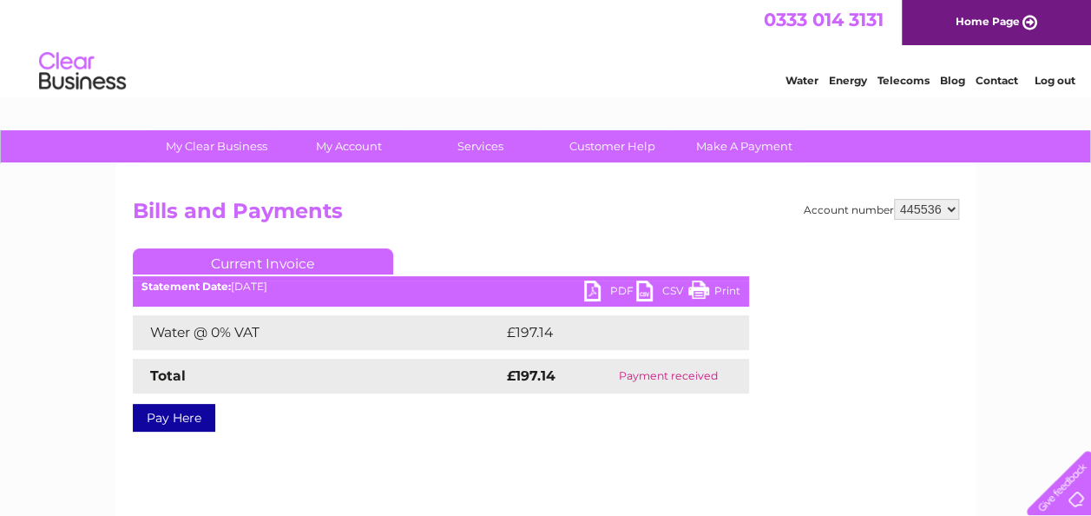
click at [587, 292] on link "PDF" at bounding box center [610, 292] width 52 height 25
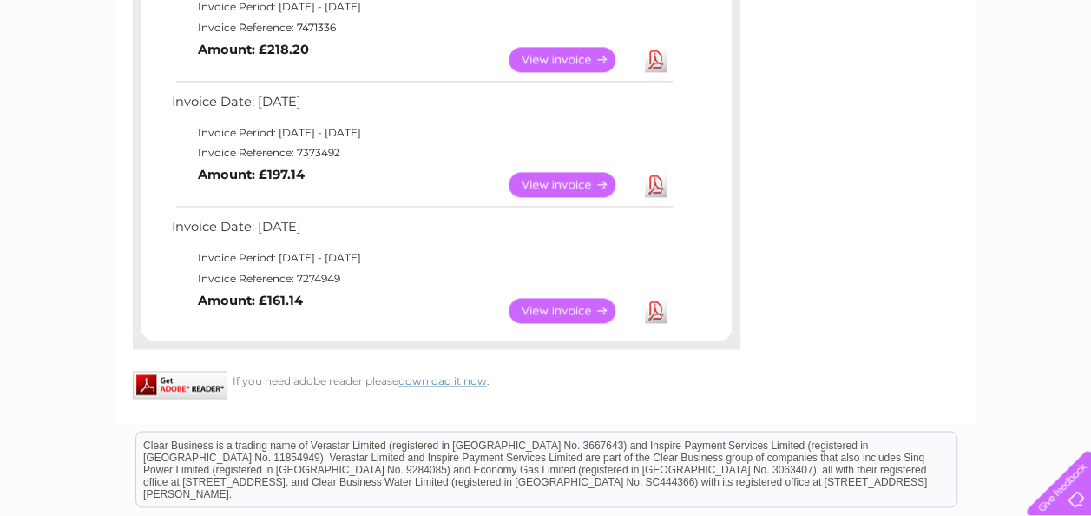
scroll to position [1212, 0]
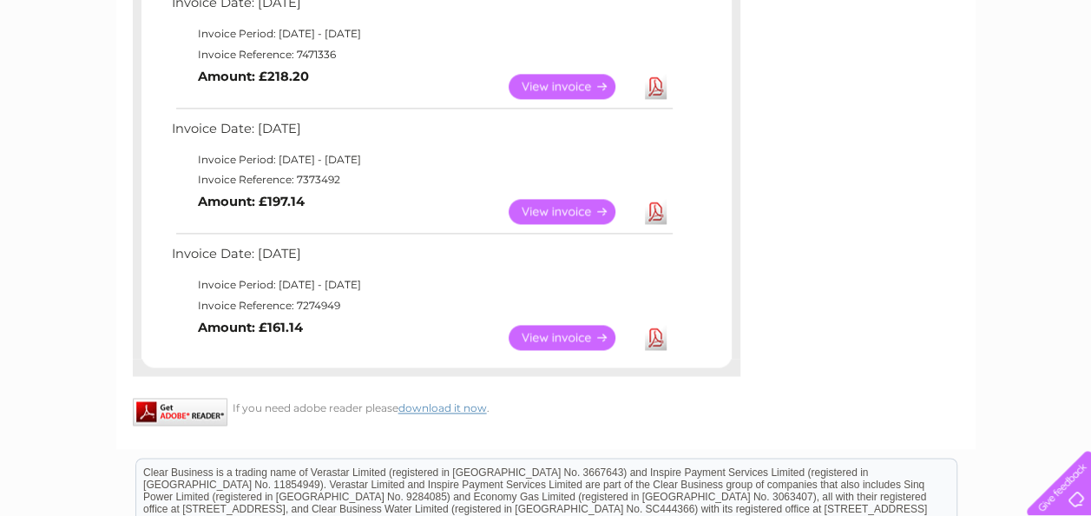
click at [534, 208] on link "View" at bounding box center [573, 211] width 128 height 25
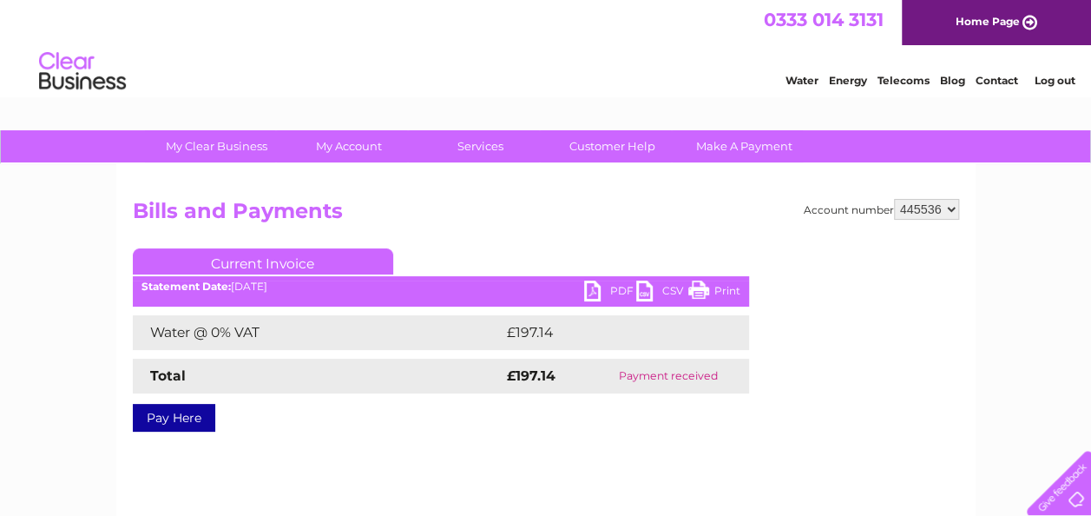
click at [593, 292] on link "PDF" at bounding box center [610, 292] width 52 height 25
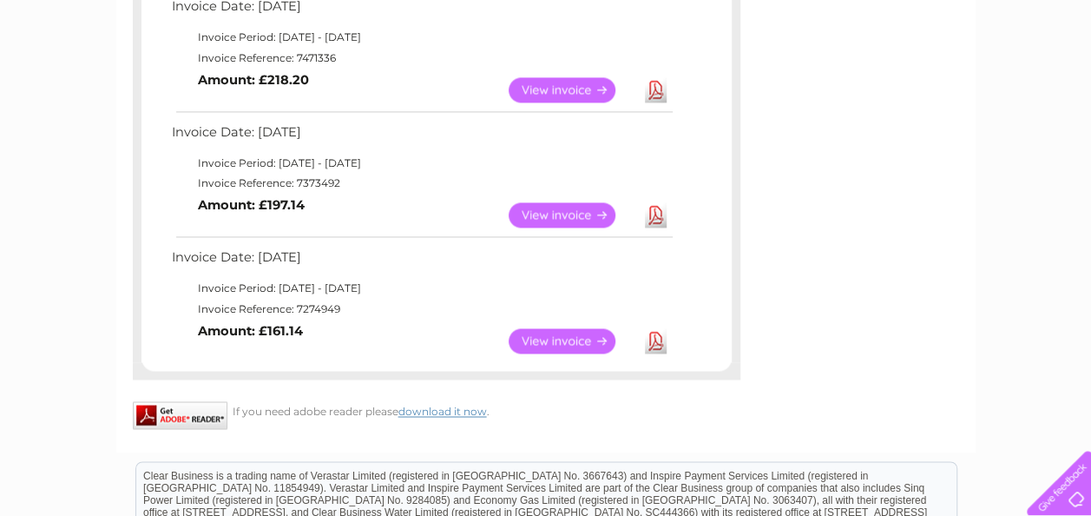
click at [573, 339] on link "View" at bounding box center [573, 340] width 128 height 25
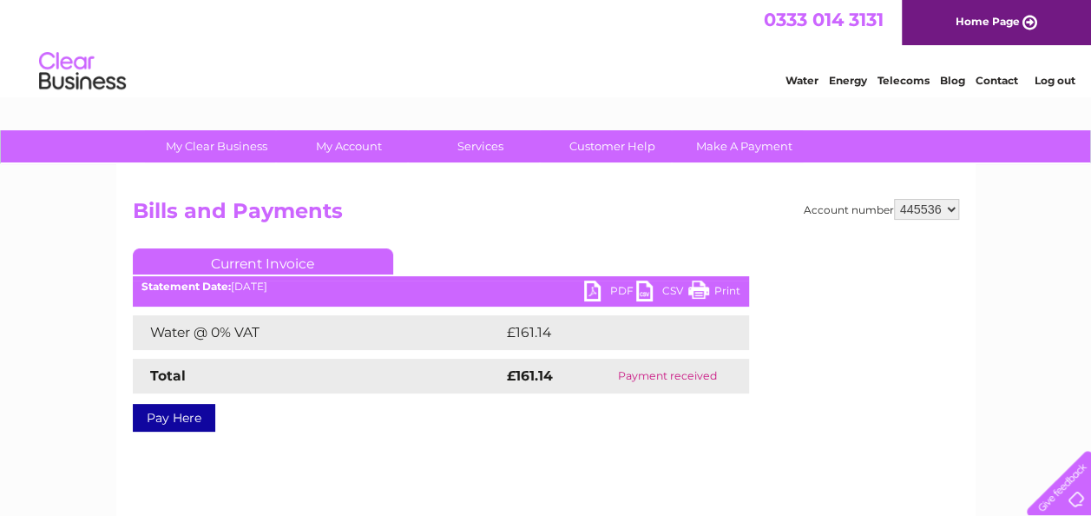
click at [592, 290] on link "PDF" at bounding box center [610, 292] width 52 height 25
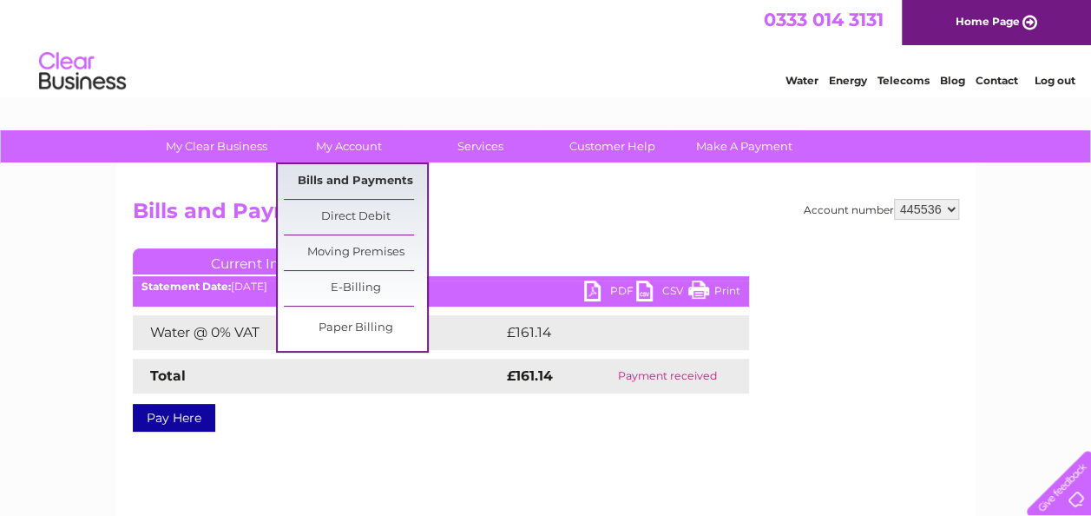
click at [366, 181] on link "Bills and Payments" at bounding box center [355, 181] width 143 height 35
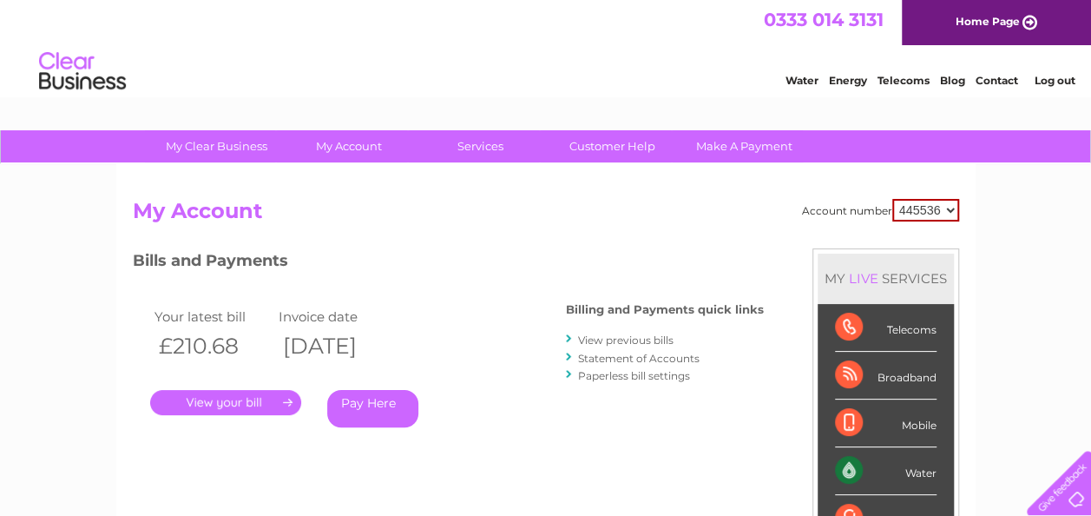
click at [635, 343] on link "View previous bills" at bounding box center [625, 339] width 95 height 13
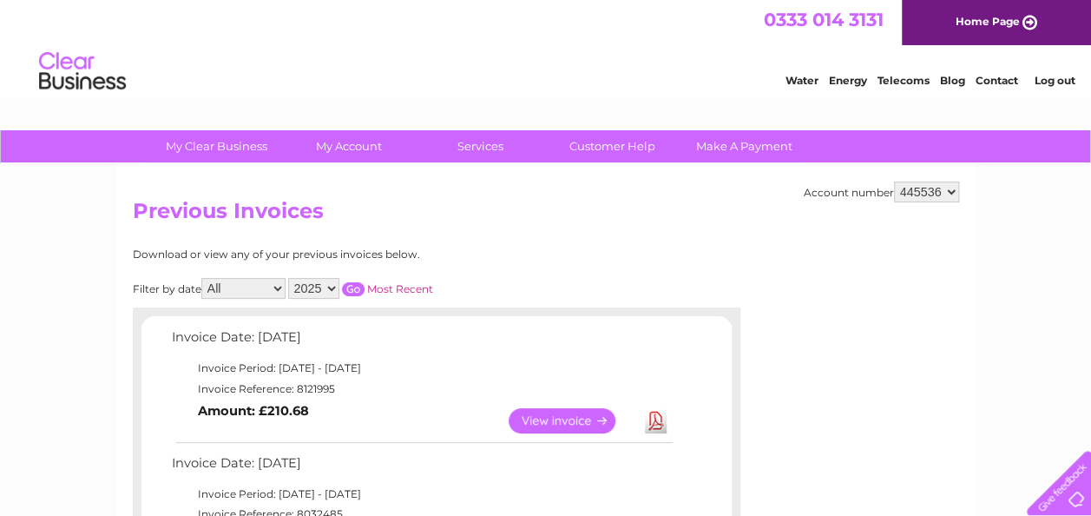
click at [330, 286] on select "2025 2024 2023 2022" at bounding box center [313, 288] width 51 height 21
select select "2024"
click at [289, 278] on select "2025 2024 2023 2022" at bounding box center [313, 288] width 51 height 21
click at [356, 288] on input "button" at bounding box center [353, 289] width 23 height 14
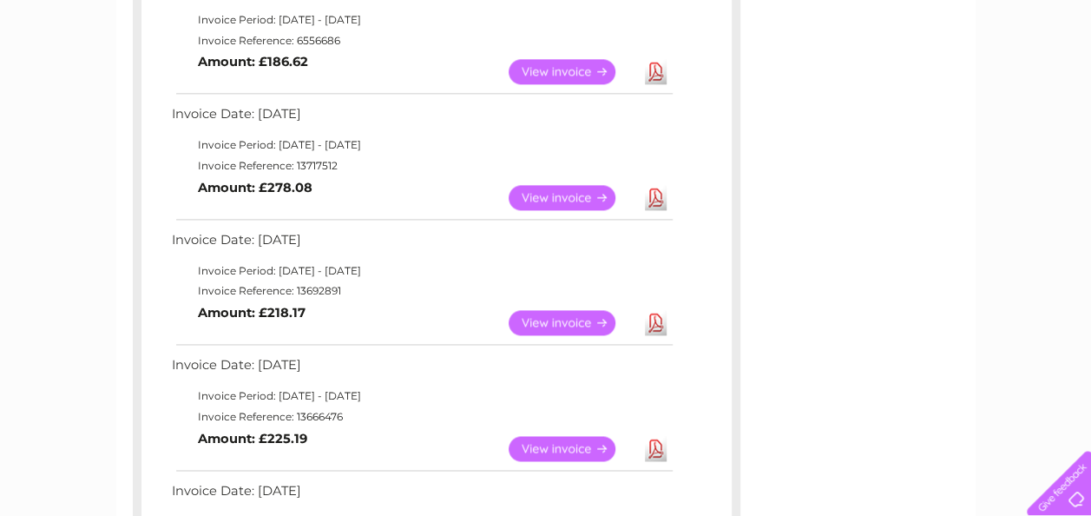
scroll to position [1128, 0]
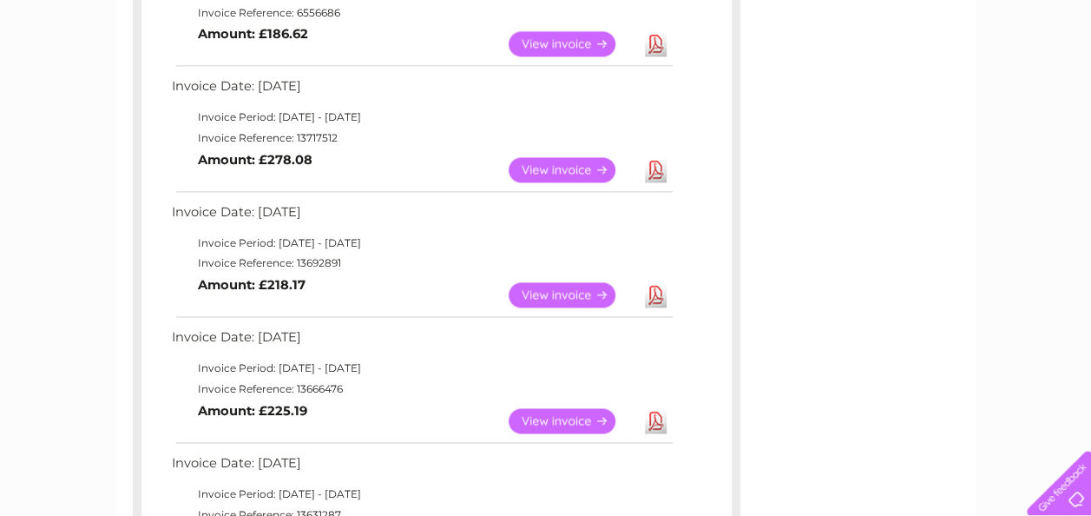
click at [578, 292] on link "View" at bounding box center [573, 294] width 128 height 25
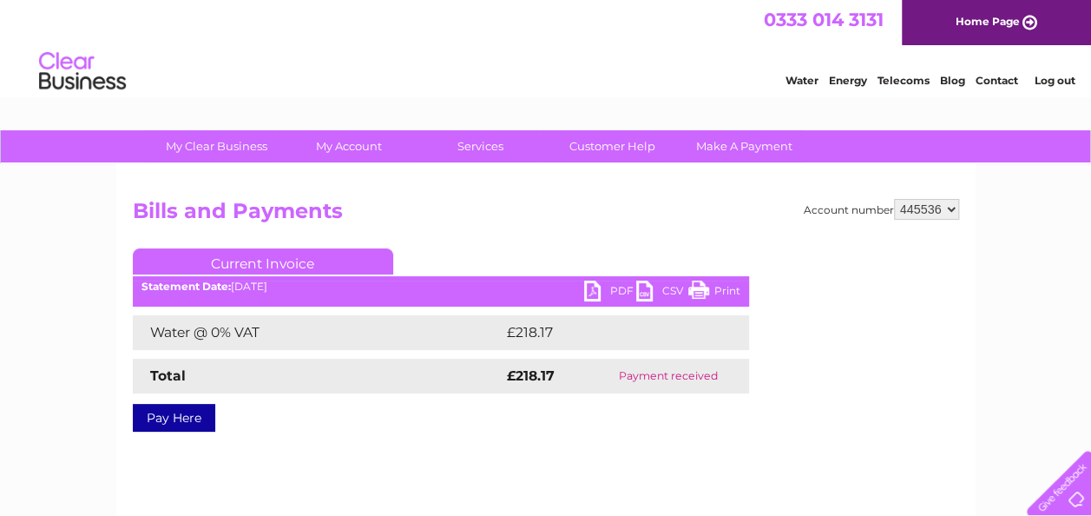
click at [584, 295] on link "PDF" at bounding box center [610, 292] width 52 height 25
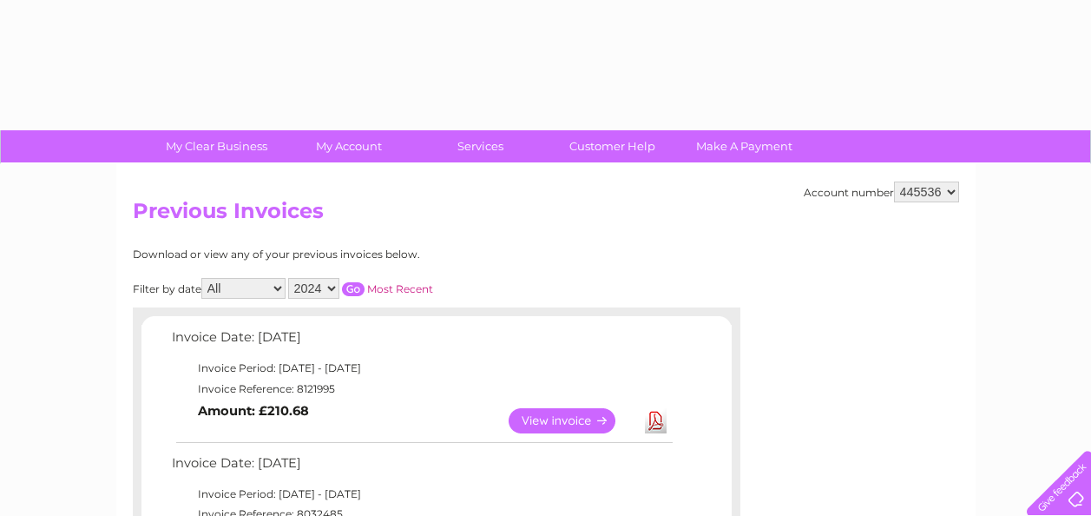
select select "2024"
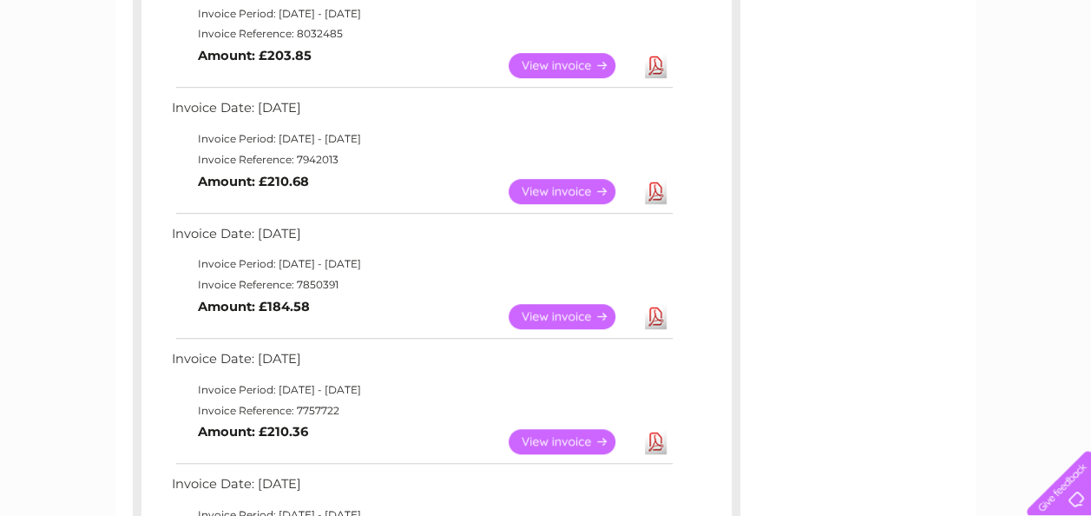
scroll to position [174, 0]
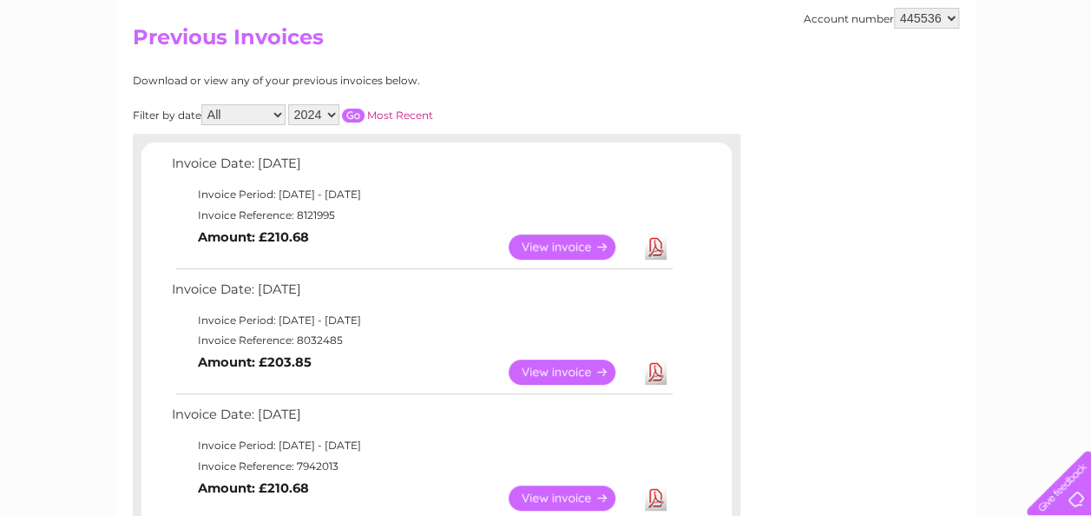
click at [358, 116] on input "button" at bounding box center [353, 115] width 23 height 14
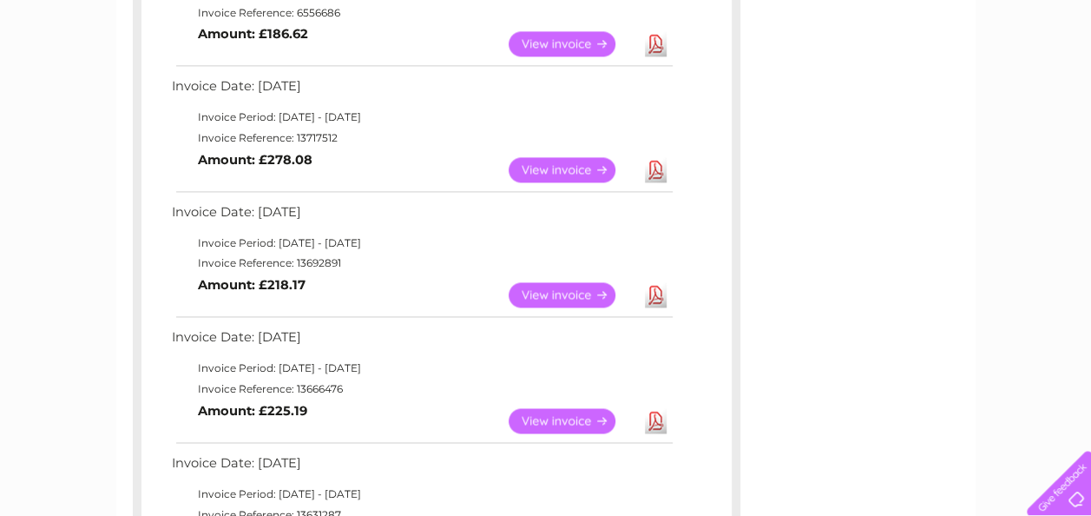
scroll to position [1041, 0]
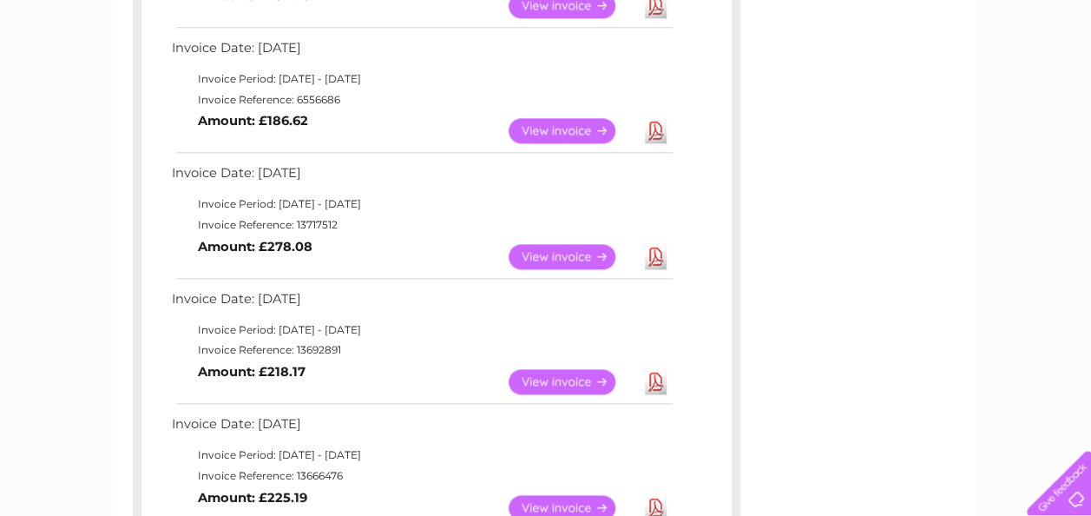
click at [549, 253] on link "View" at bounding box center [573, 256] width 128 height 25
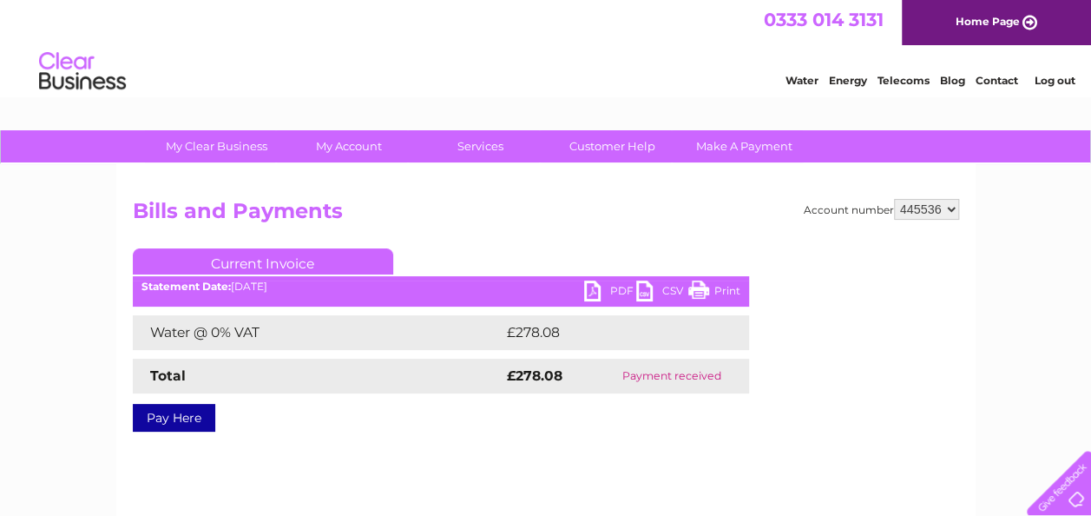
click at [589, 292] on link "PDF" at bounding box center [610, 292] width 52 height 25
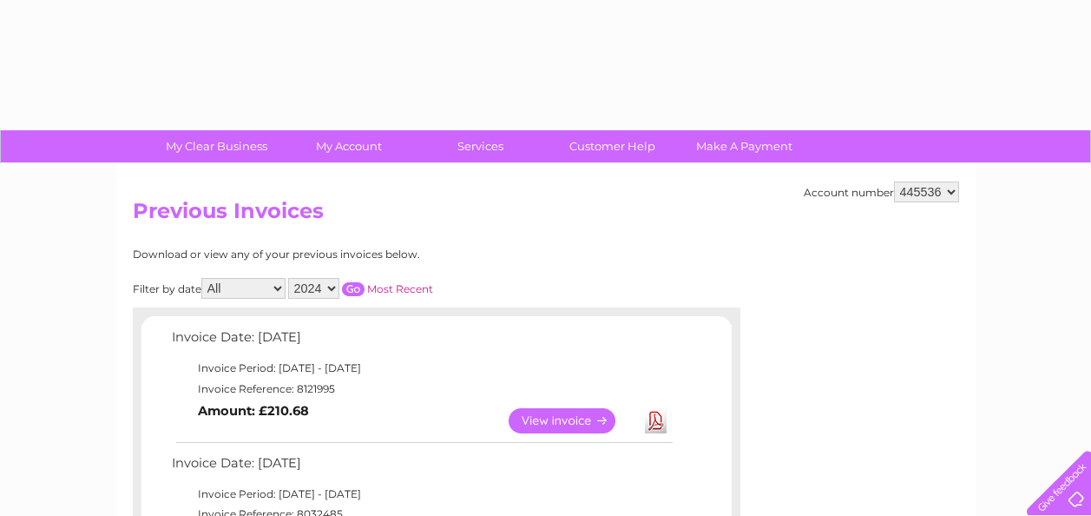
select select "2024"
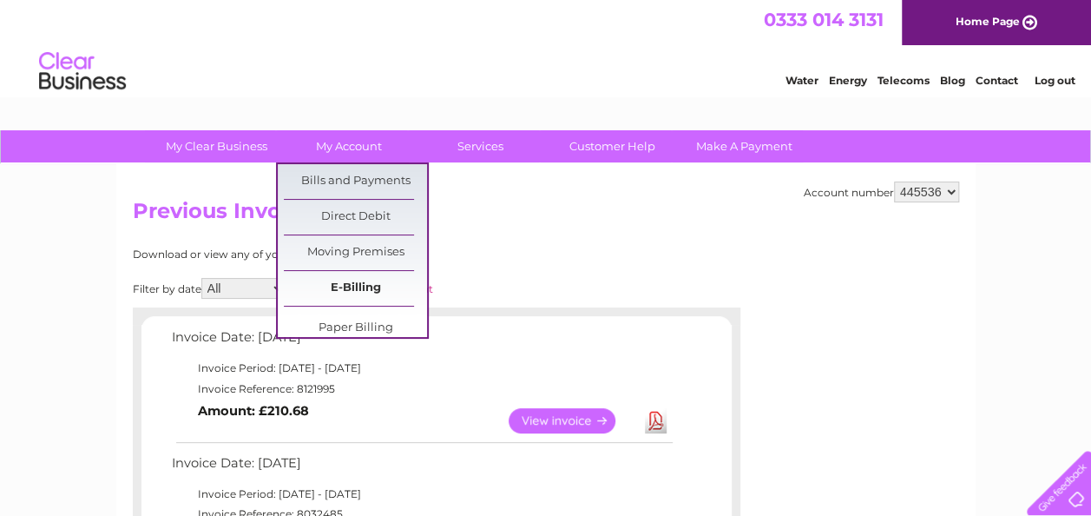
click at [347, 286] on input "button" at bounding box center [353, 289] width 23 height 14
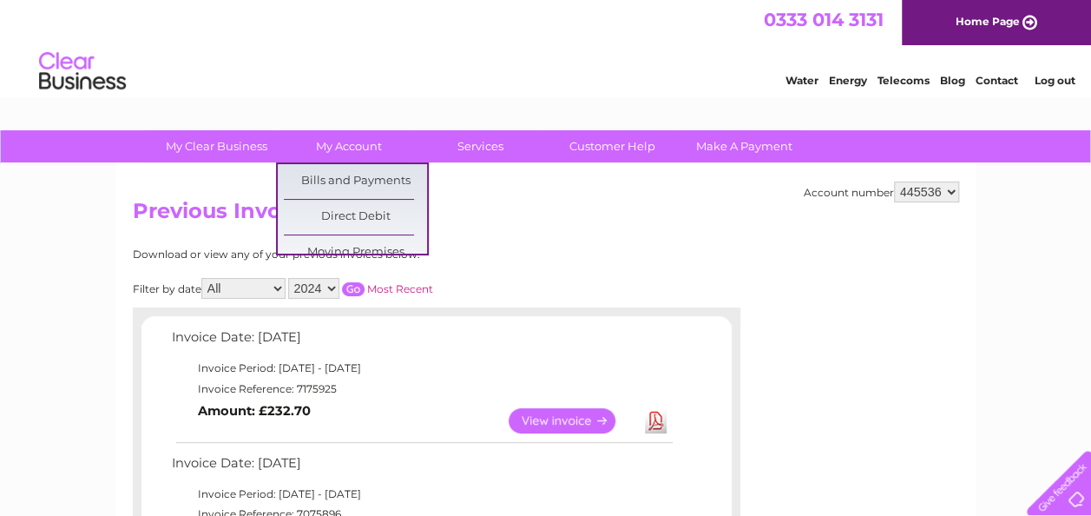
click at [831, 216] on h2 "Previous Invoices" at bounding box center [546, 215] width 826 height 33
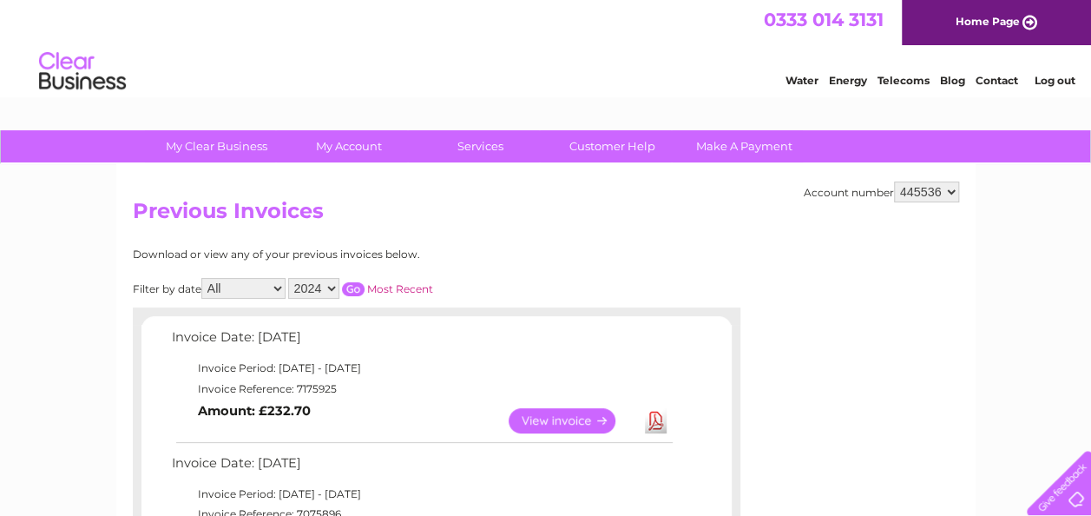
click at [353, 291] on input "button" at bounding box center [353, 289] width 23 height 14
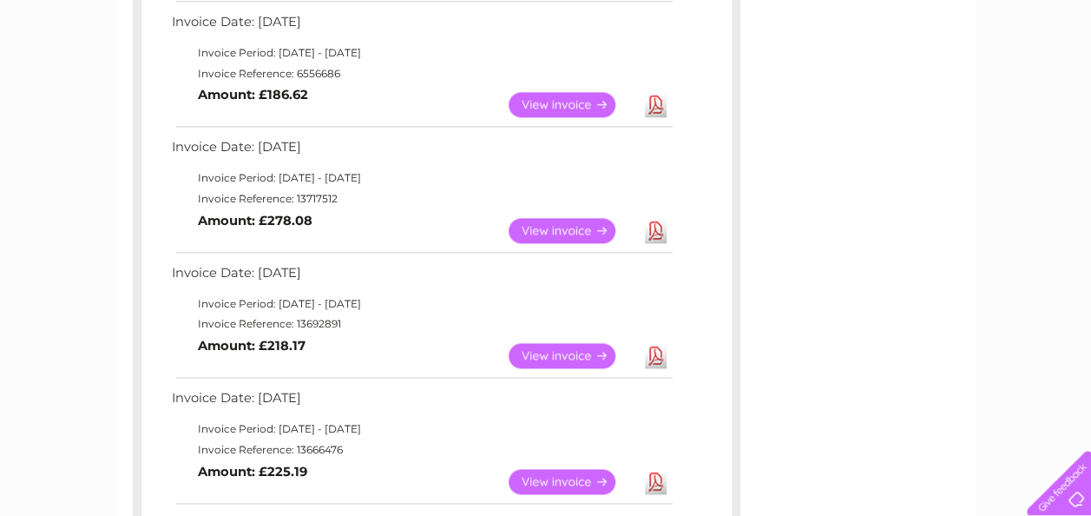
scroll to position [1041, 0]
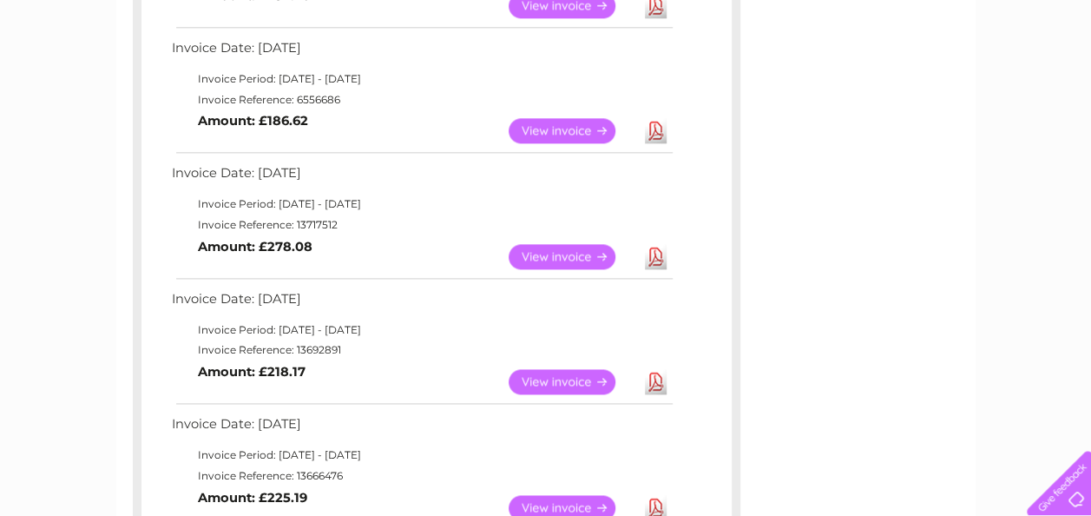
click at [536, 257] on link "View" at bounding box center [573, 256] width 128 height 25
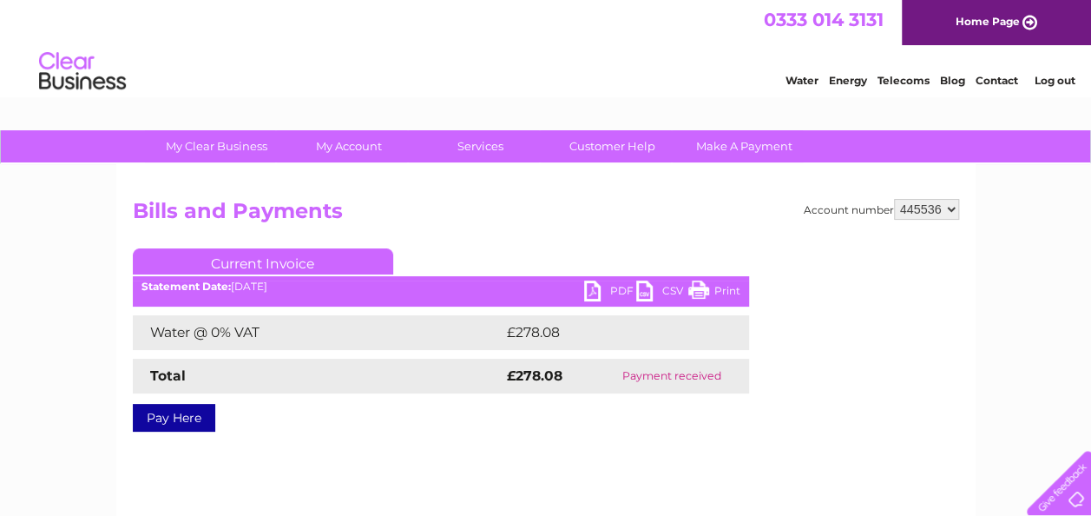
click at [595, 292] on link "PDF" at bounding box center [610, 292] width 52 height 25
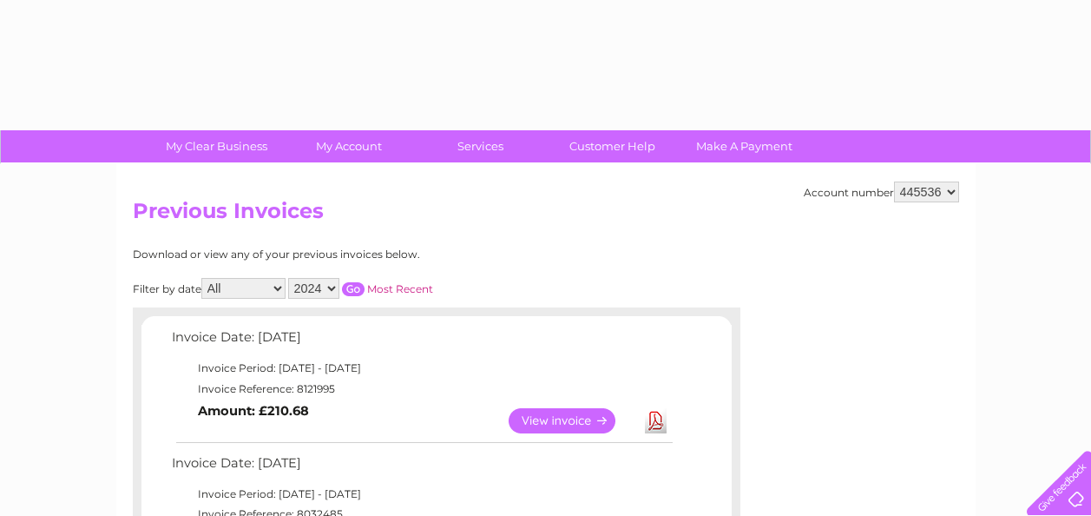
select select "2024"
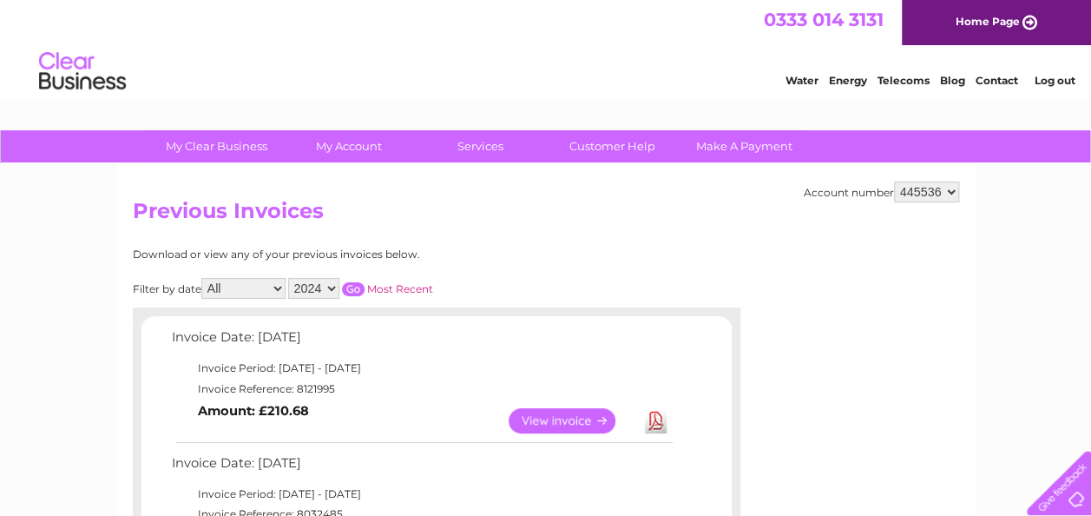
drag, startPoint x: 540, startPoint y: 207, endPoint x: 356, endPoint y: 289, distance: 201.6
click at [540, 207] on h2 "Previous Invoices" at bounding box center [546, 215] width 826 height 33
click at [356, 289] on input "button" at bounding box center [353, 289] width 23 height 14
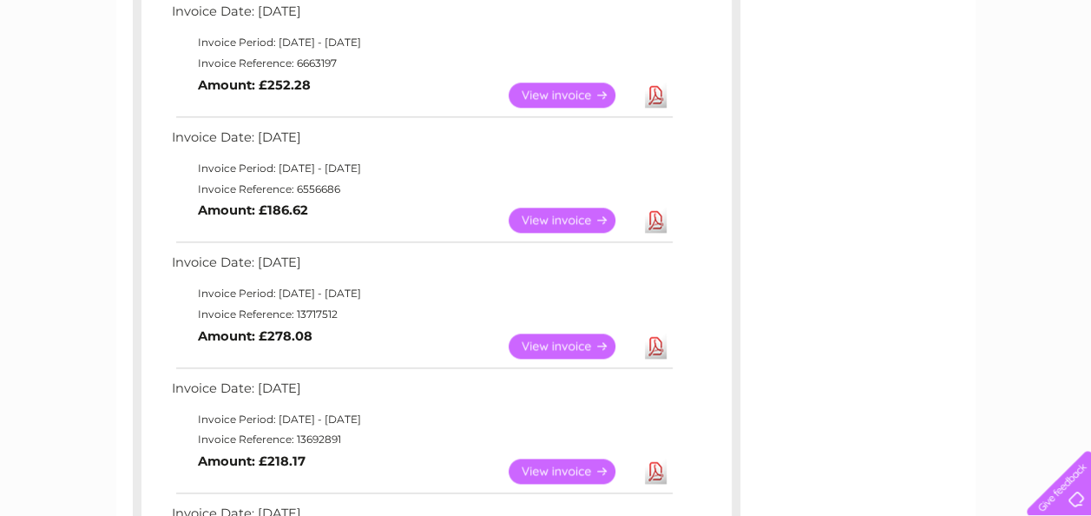
scroll to position [955, 0]
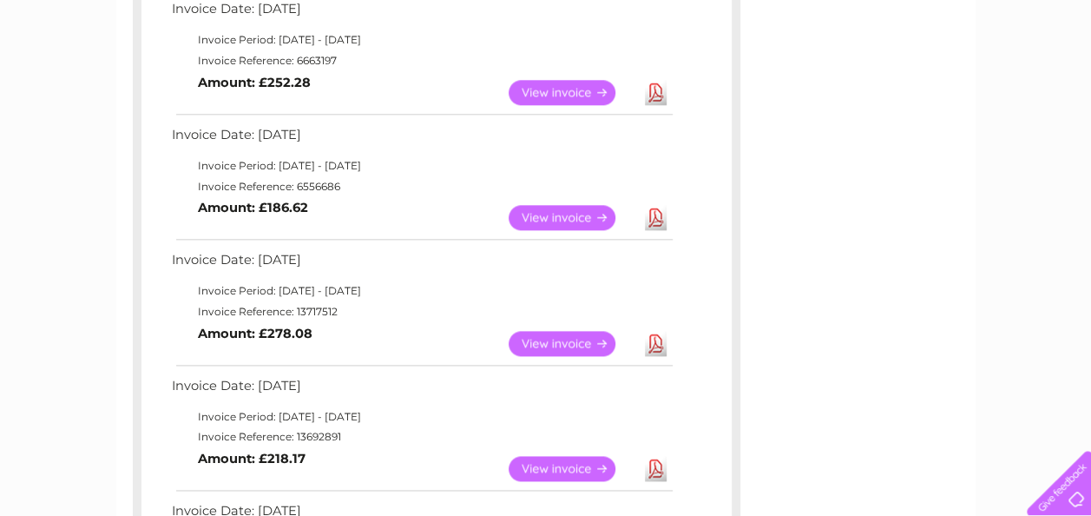
click at [575, 219] on link "View" at bounding box center [573, 217] width 128 height 25
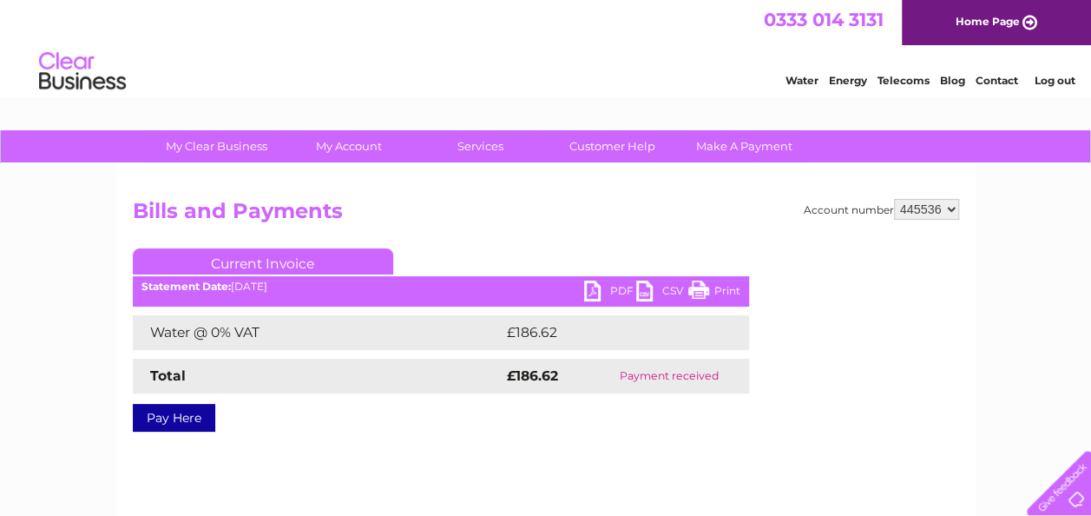
click at [589, 292] on link "PDF" at bounding box center [610, 292] width 52 height 25
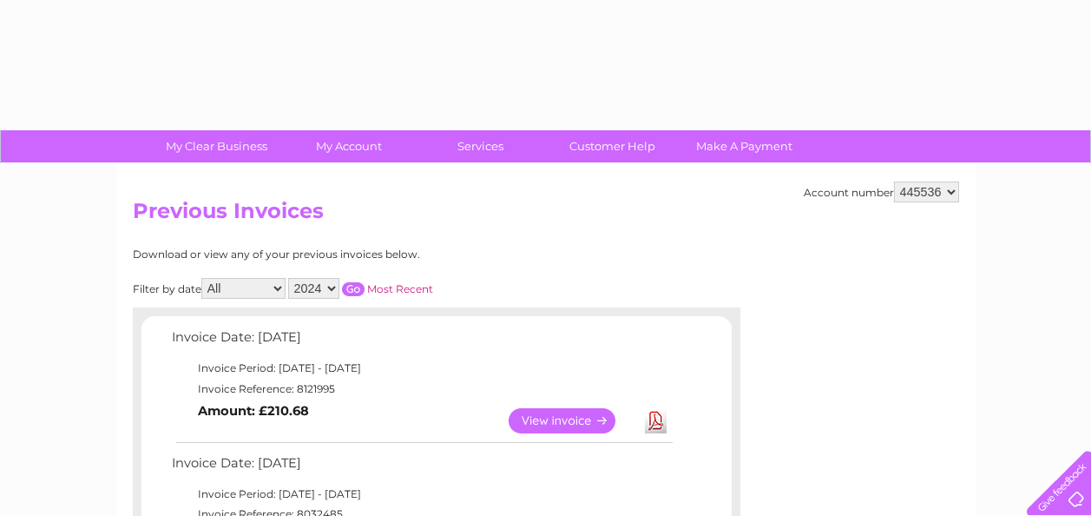
select select "2024"
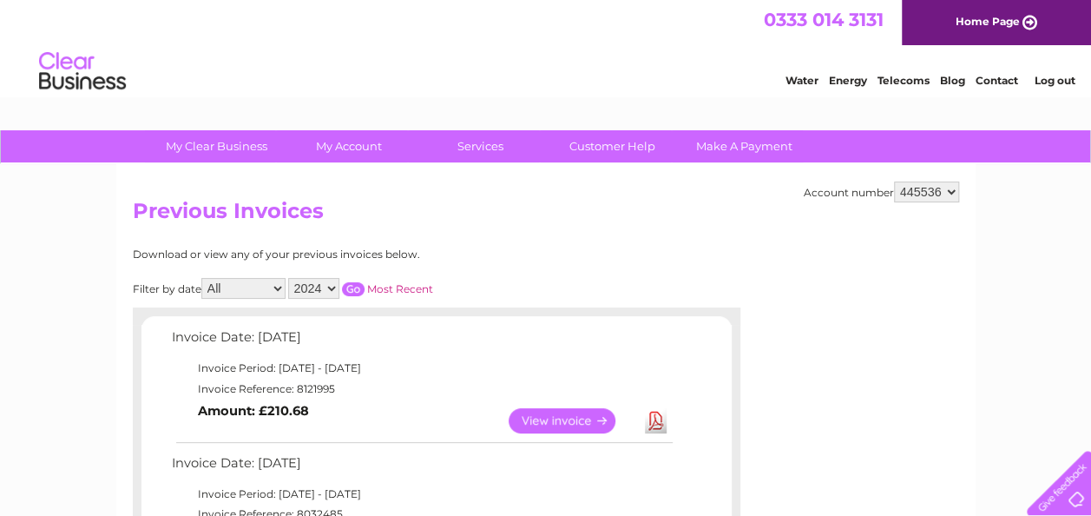
click at [332, 289] on select "2025 2024 2023 2022" at bounding box center [313, 288] width 51 height 21
drag, startPoint x: 357, startPoint y: 286, endPoint x: 375, endPoint y: 286, distance: 18.2
click at [357, 286] on input "button" at bounding box center [353, 289] width 23 height 14
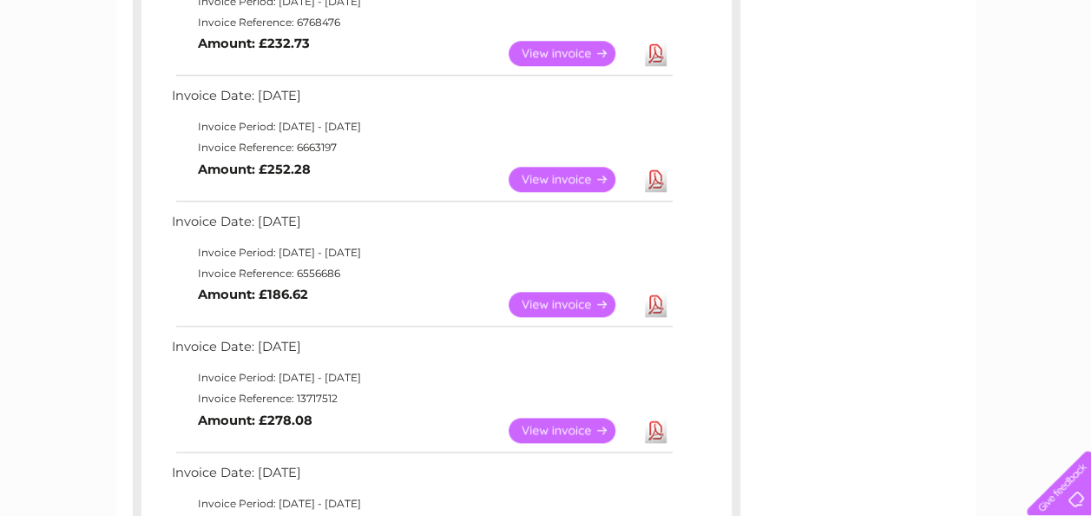
scroll to position [781, 0]
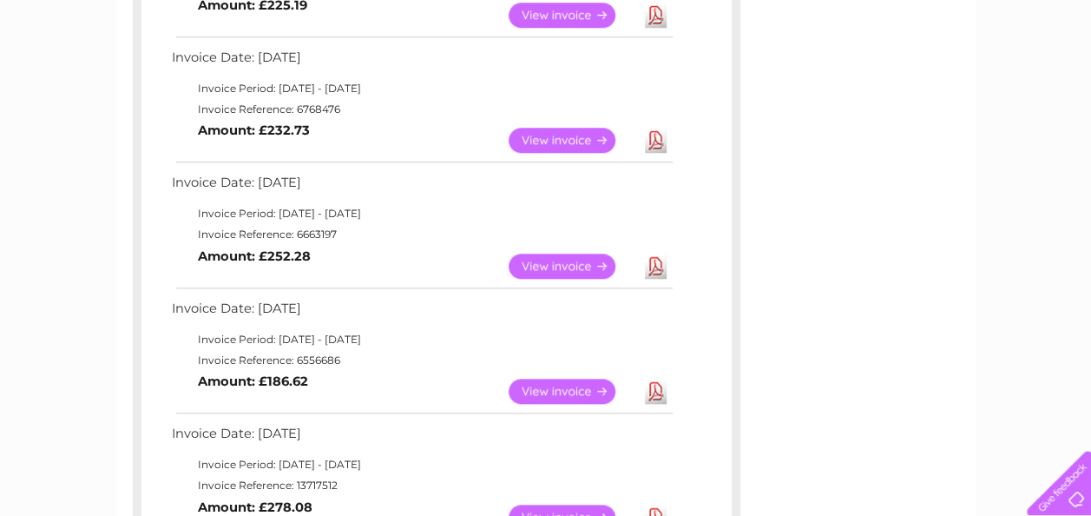
click at [529, 265] on link "View" at bounding box center [573, 265] width 128 height 25
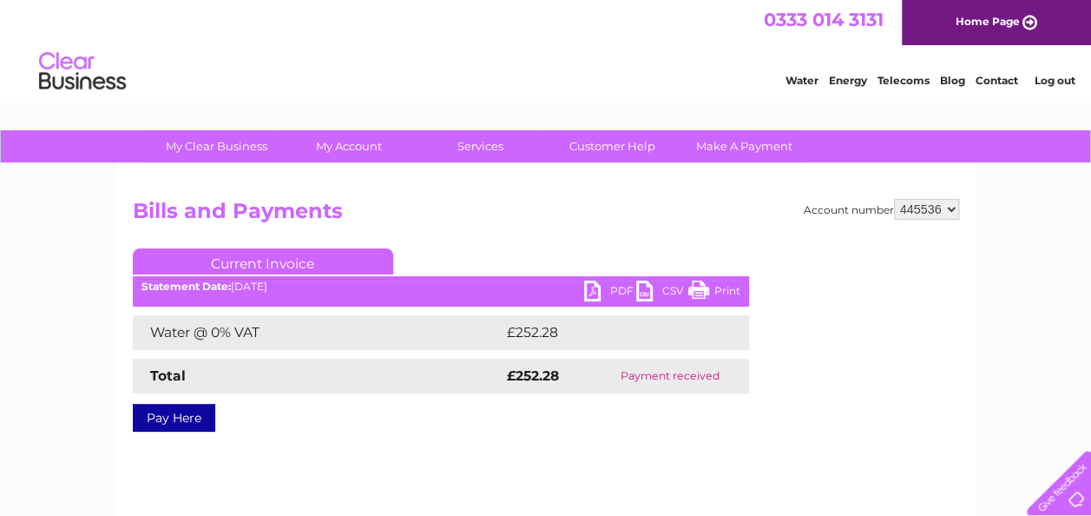
click at [592, 293] on link "PDF" at bounding box center [610, 292] width 52 height 25
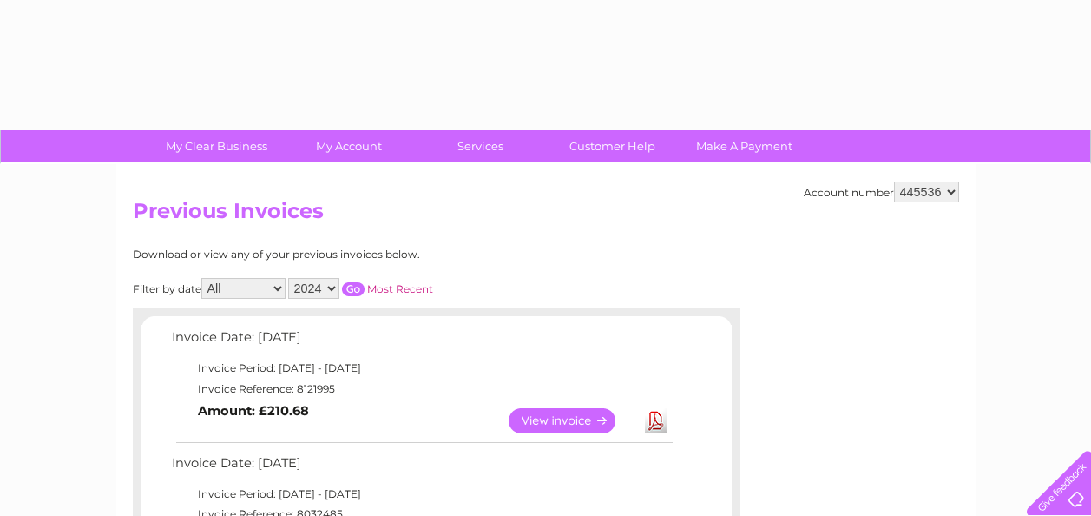
select select "2024"
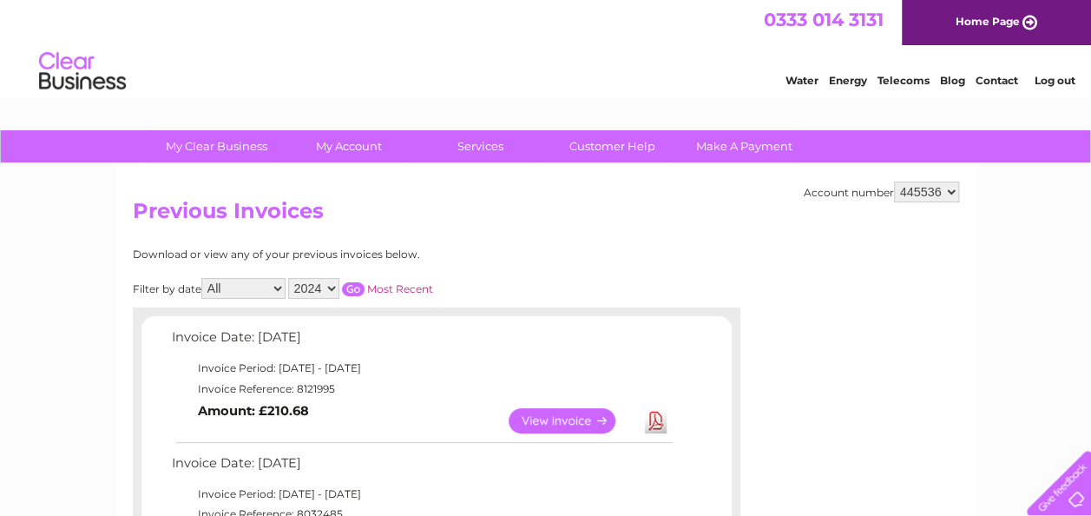
click at [352, 289] on input "button" at bounding box center [353, 289] width 23 height 14
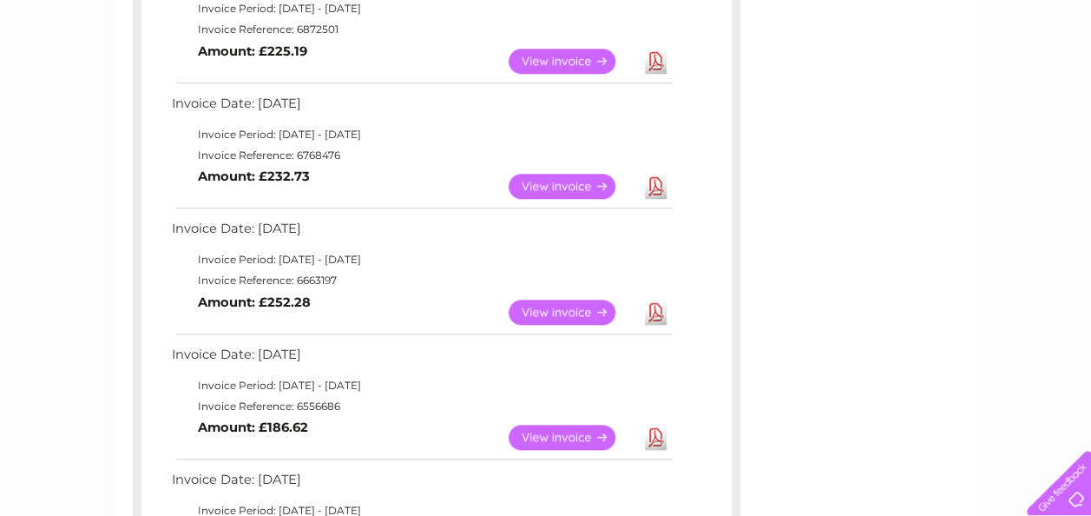
scroll to position [694, 0]
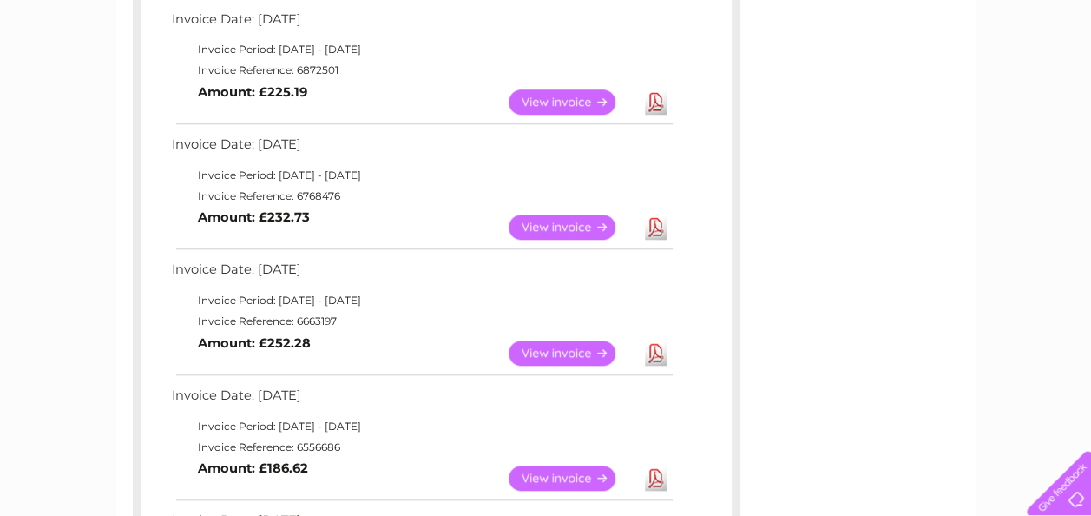
click at [524, 349] on link "View" at bounding box center [573, 352] width 128 height 25
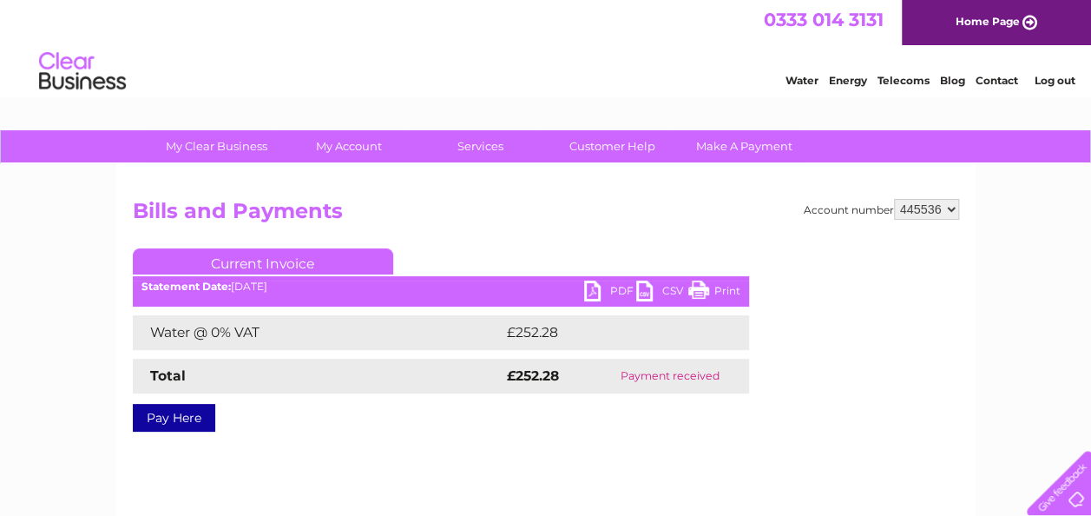
click at [589, 292] on link "PDF" at bounding box center [610, 292] width 52 height 25
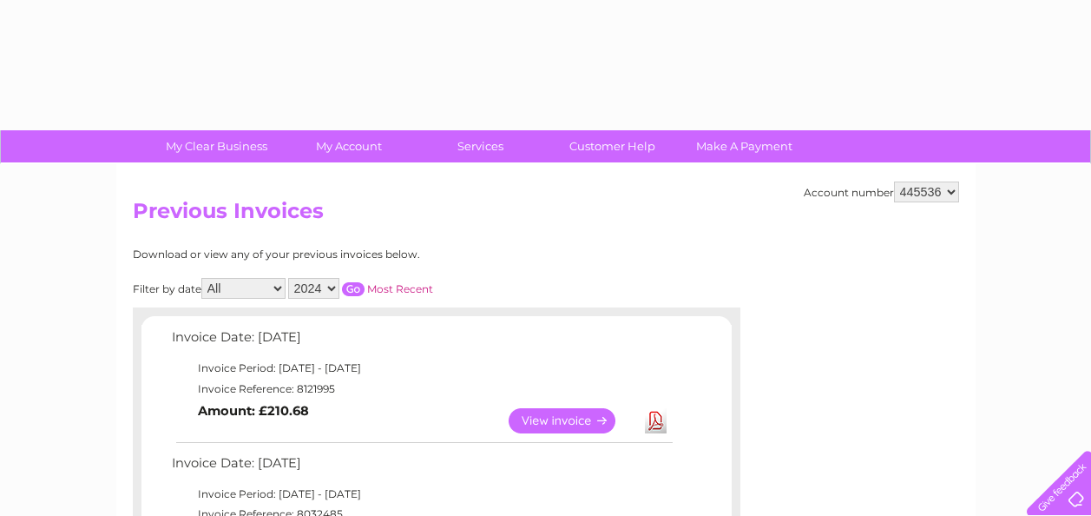
select select "2024"
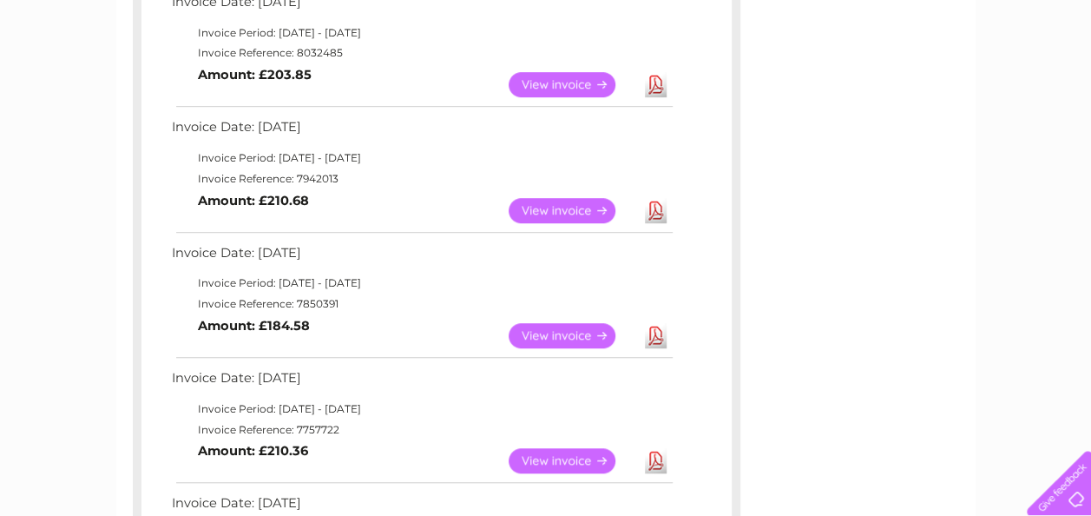
scroll to position [434, 0]
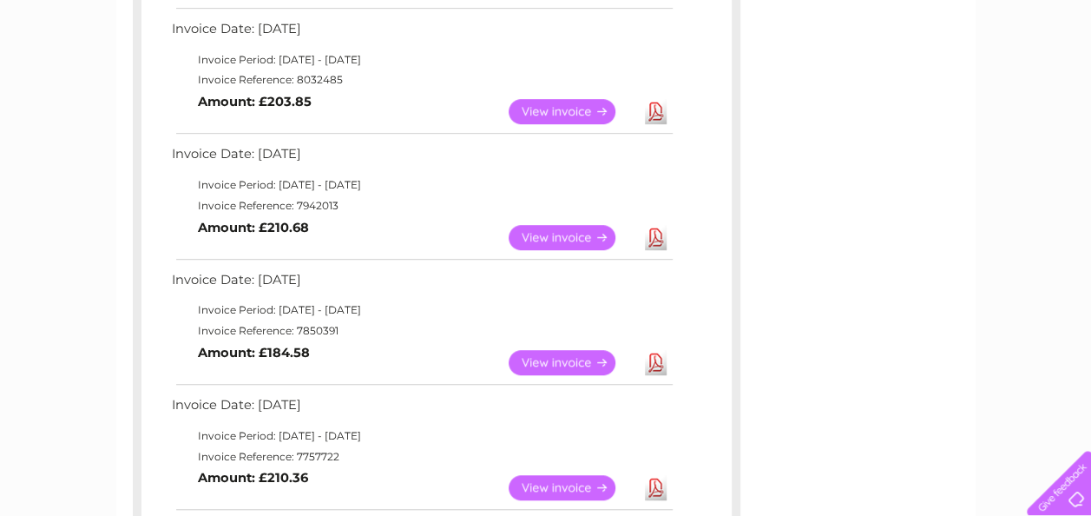
click at [555, 236] on link "View" at bounding box center [573, 237] width 128 height 25
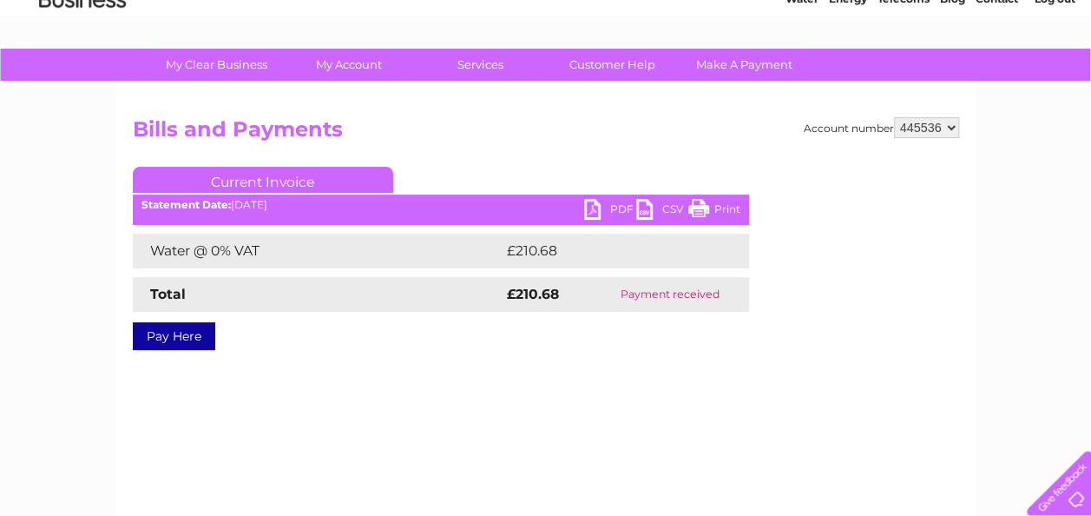
scroll to position [174, 0]
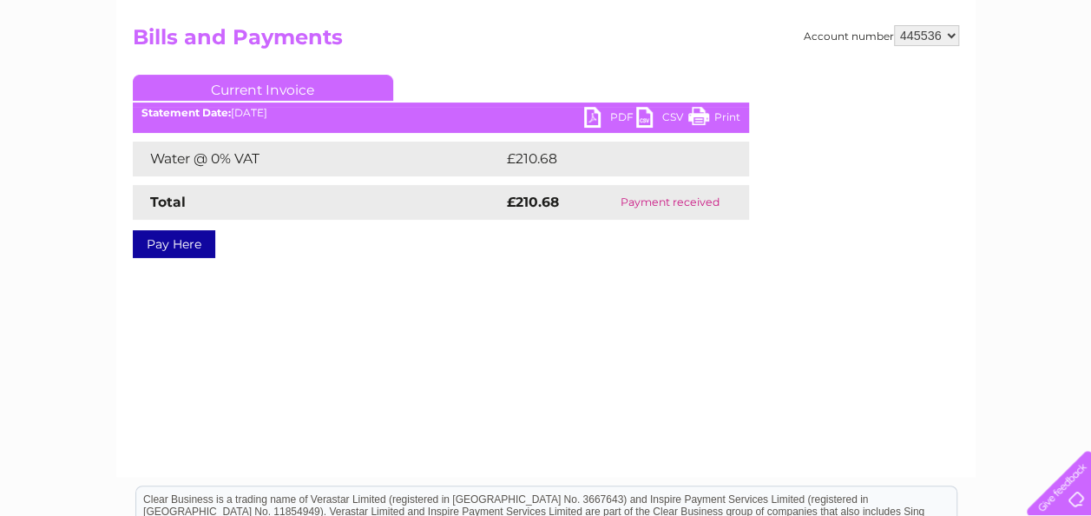
click at [596, 121] on link "PDF" at bounding box center [610, 119] width 52 height 25
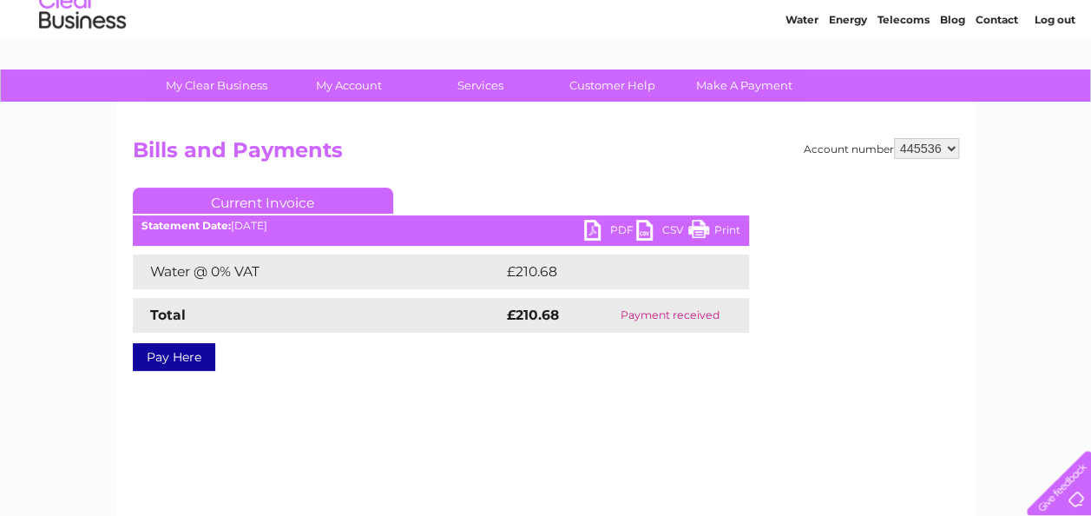
scroll to position [0, 0]
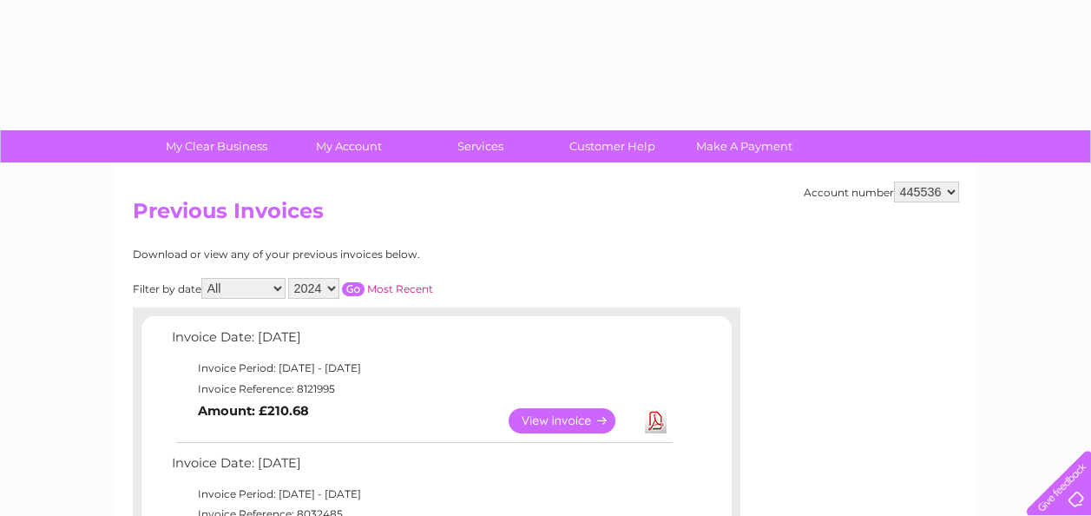
select select "2024"
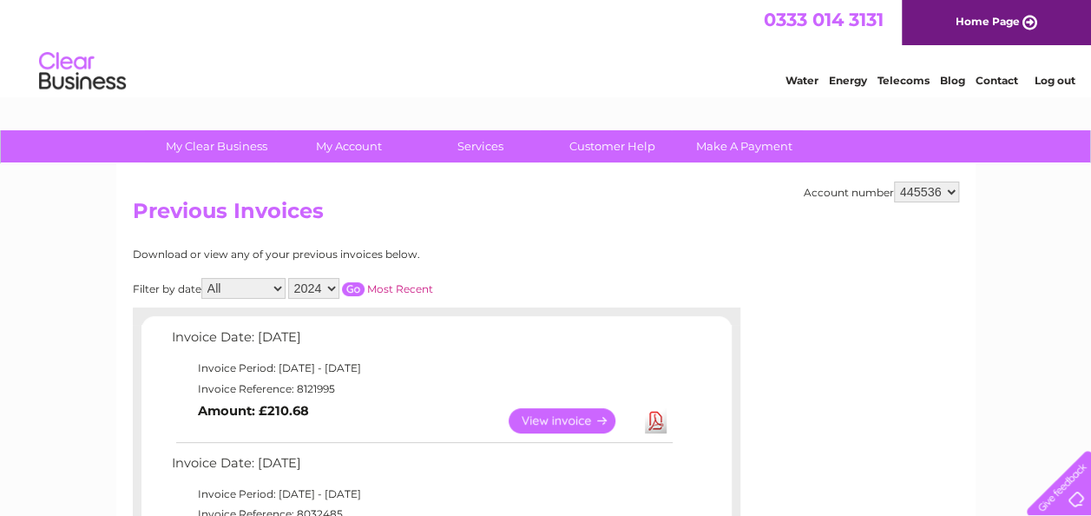
click at [358, 285] on input "button" at bounding box center [353, 289] width 23 height 14
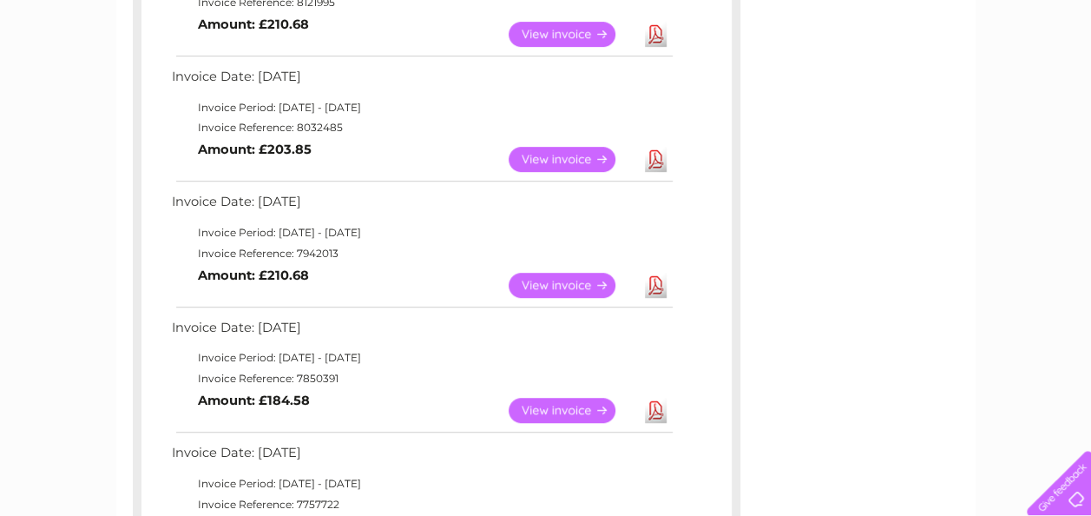
scroll to position [434, 0]
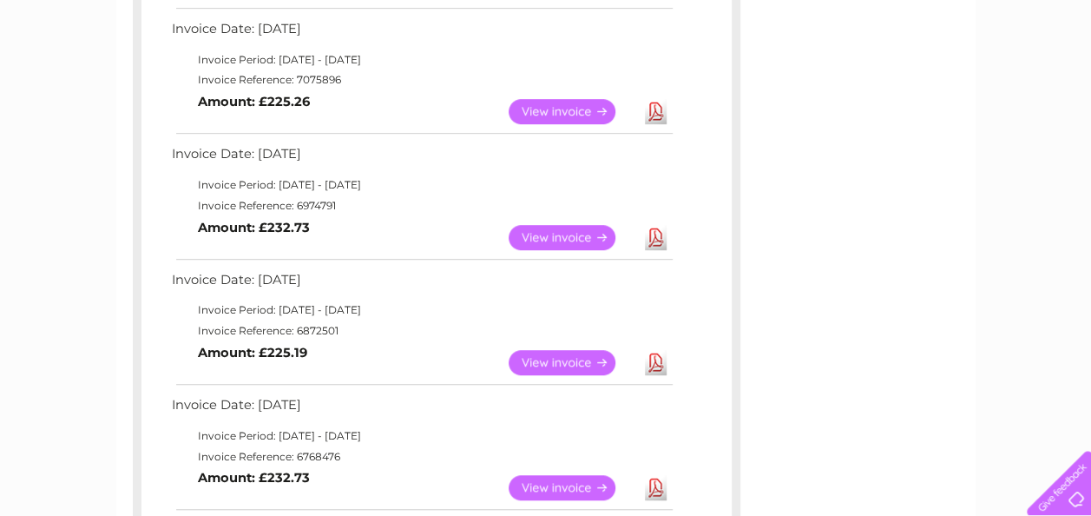
click at [575, 361] on link "View" at bounding box center [573, 362] width 128 height 25
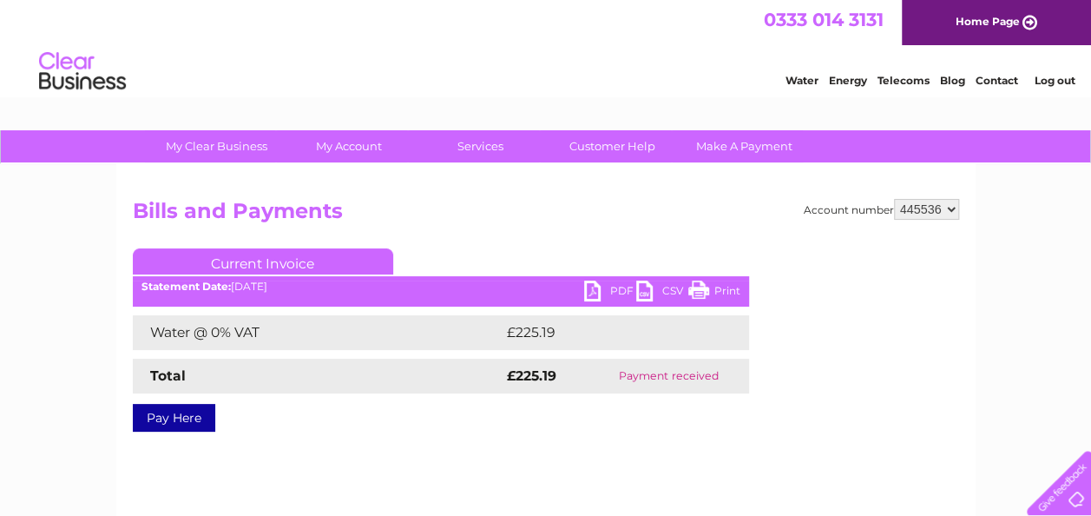
click at [586, 285] on link "PDF" at bounding box center [610, 292] width 52 height 25
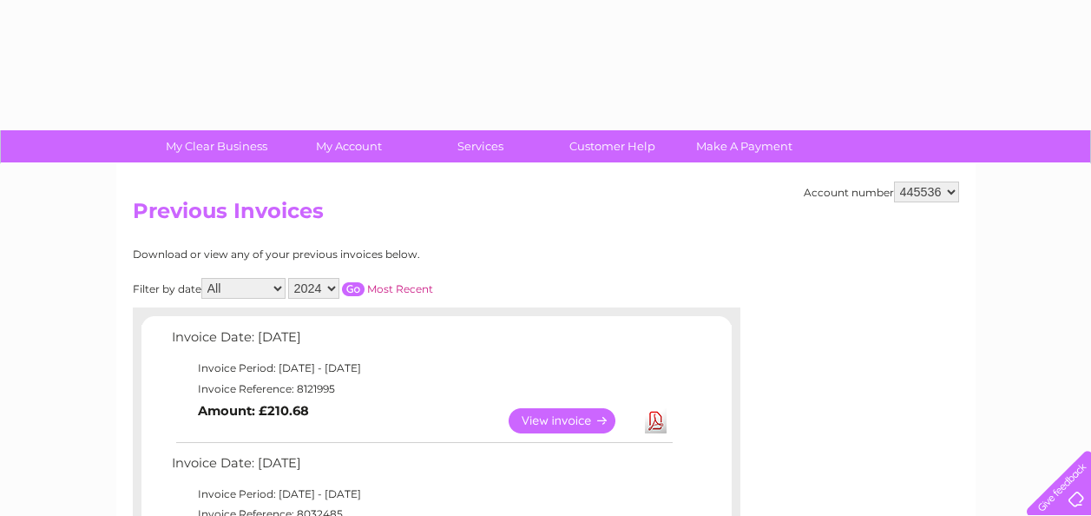
select select "2024"
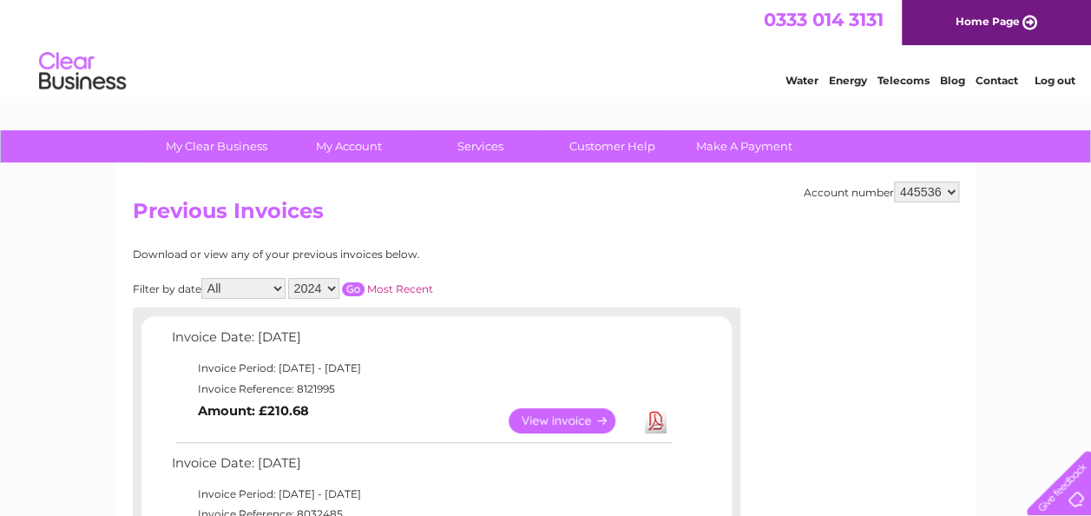
click at [355, 290] on input "button" at bounding box center [353, 289] width 23 height 14
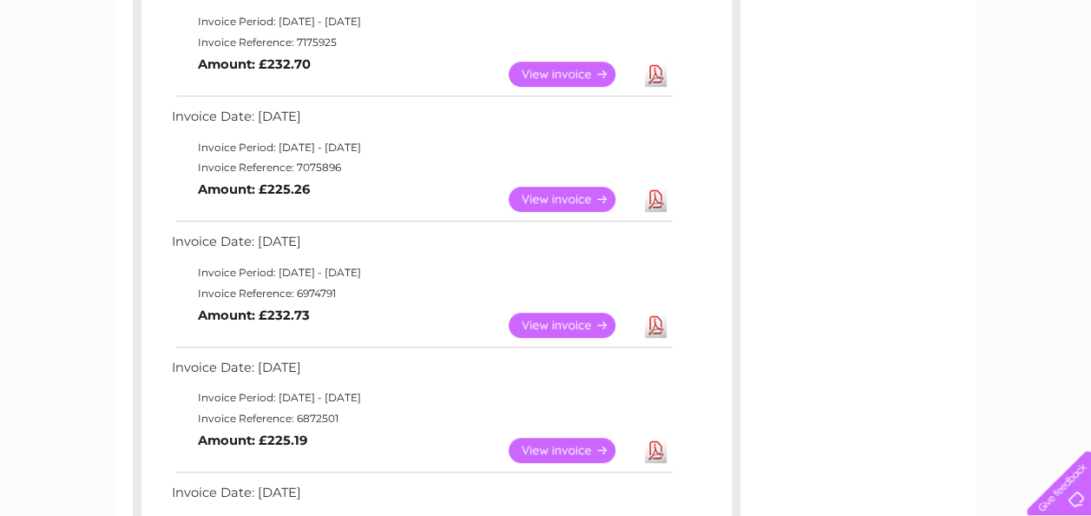
scroll to position [347, 0]
click at [557, 321] on link "View" at bounding box center [573, 324] width 128 height 25
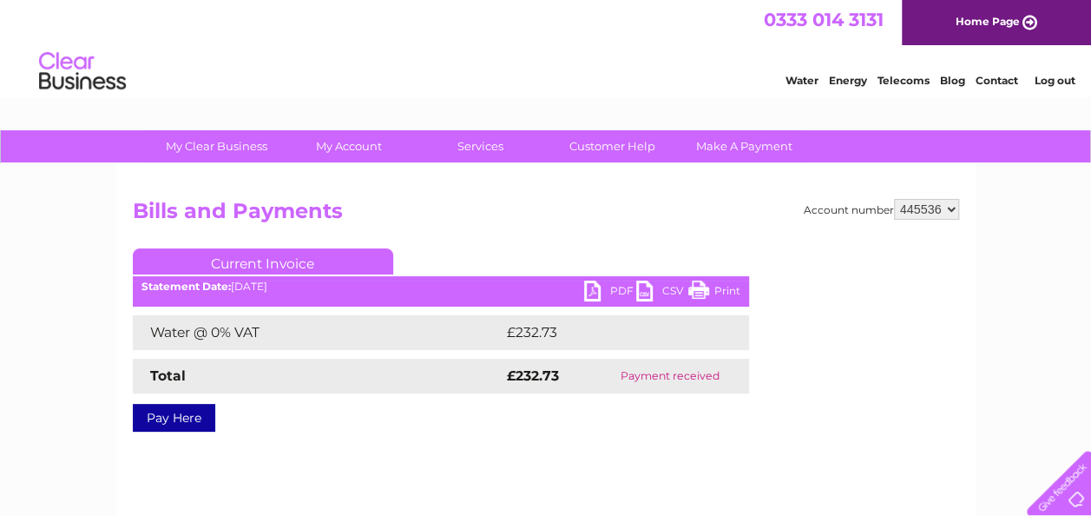
click at [596, 297] on link "PDF" at bounding box center [610, 292] width 52 height 25
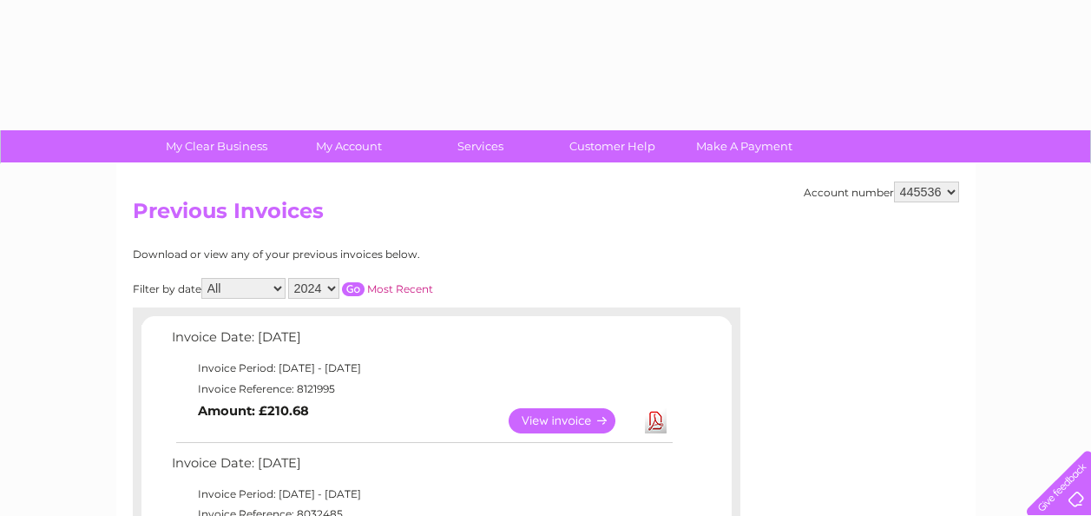
select select "2024"
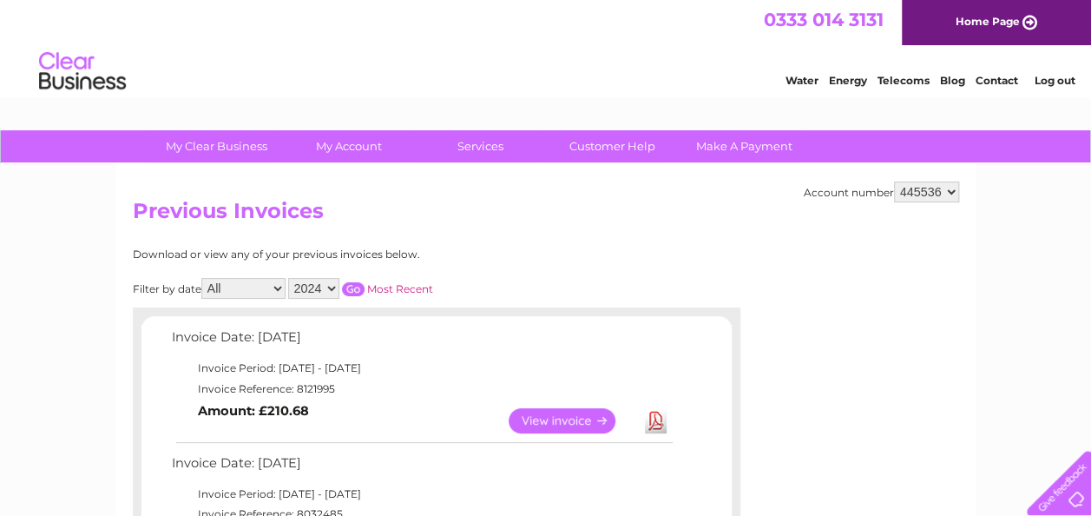
click at [358, 286] on input "button" at bounding box center [353, 289] width 23 height 14
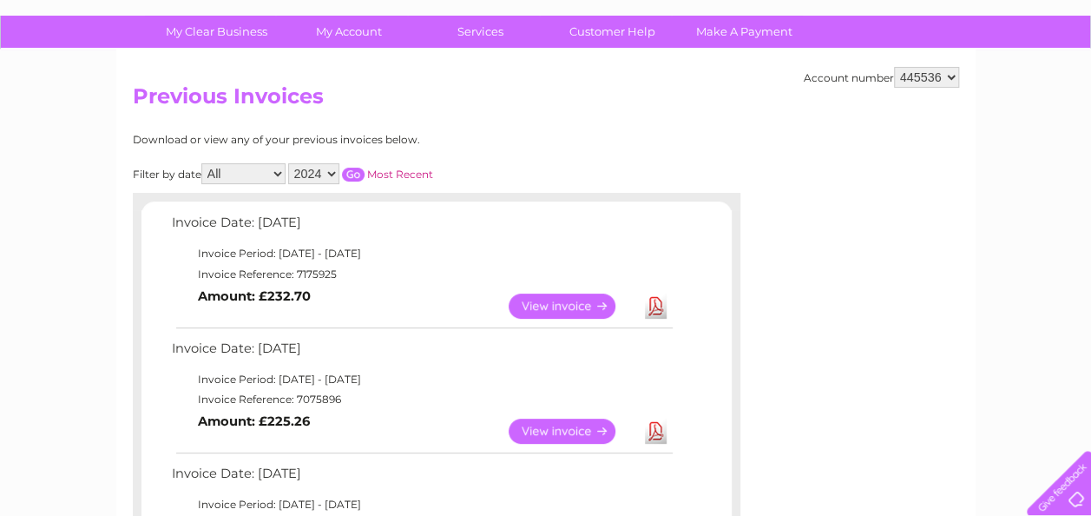
scroll to position [260, 0]
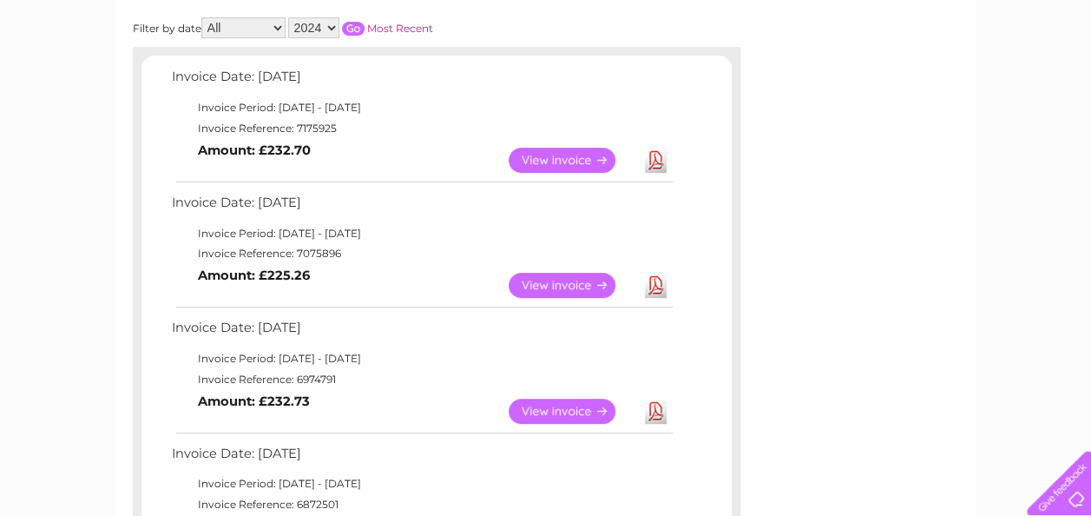
click at [558, 283] on link "View" at bounding box center [573, 285] width 128 height 25
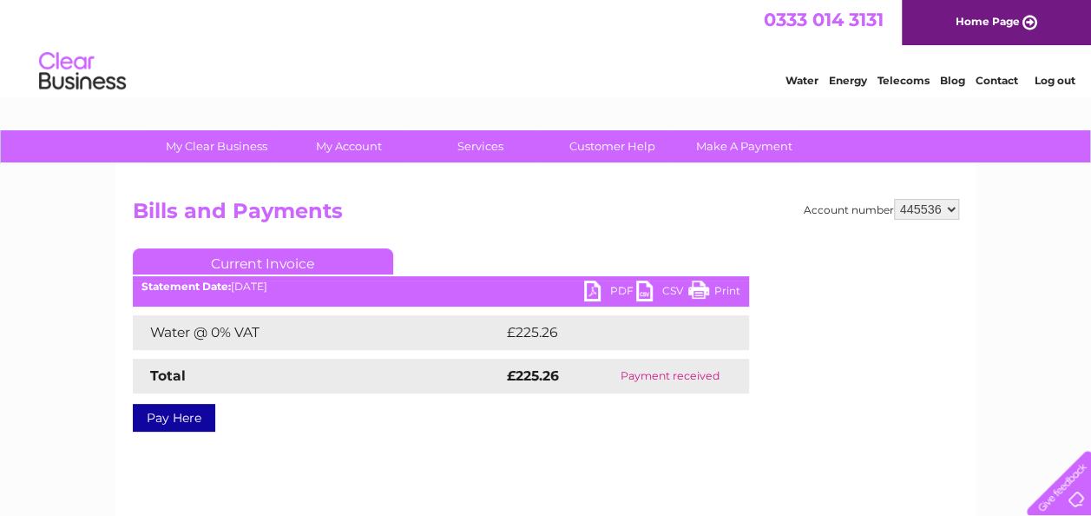
click at [592, 293] on link "PDF" at bounding box center [610, 292] width 52 height 25
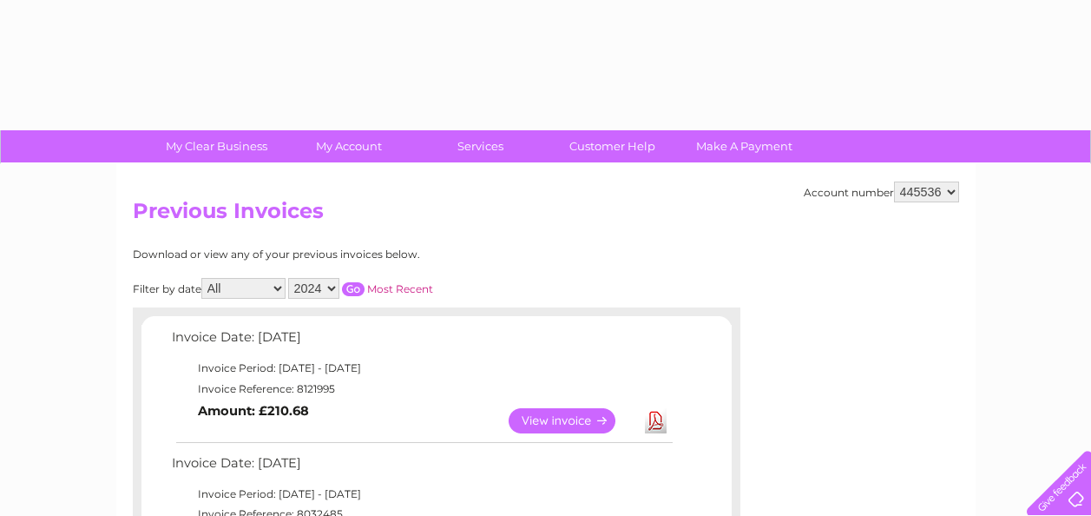
select select "2024"
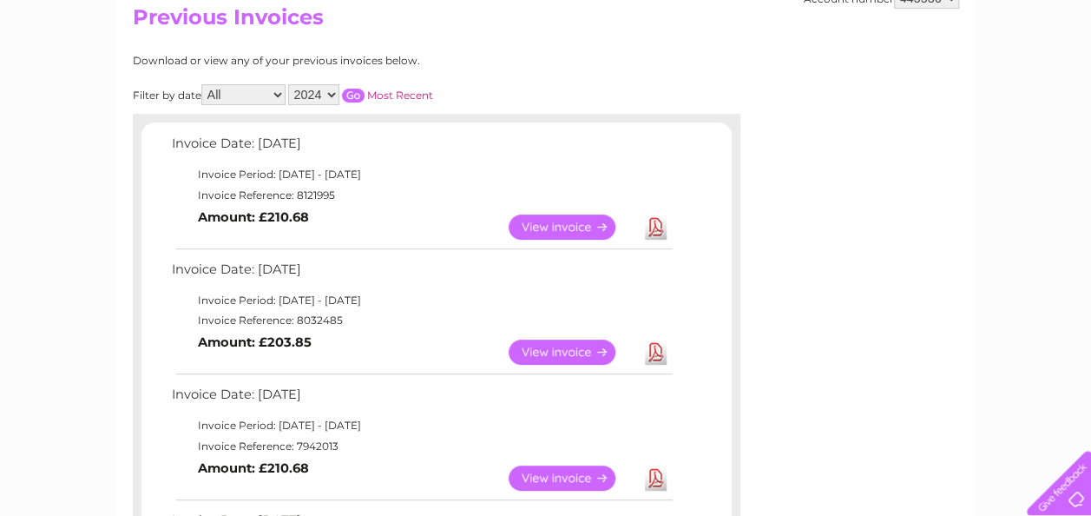
scroll to position [174, 0]
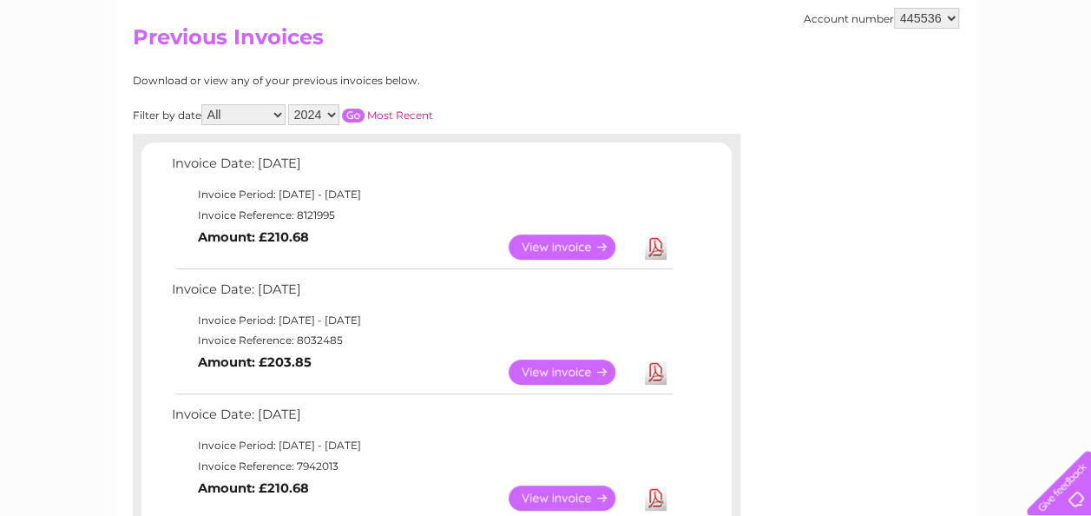
click at [356, 111] on input "button" at bounding box center [353, 115] width 23 height 14
click at [572, 249] on link "View" at bounding box center [573, 246] width 128 height 25
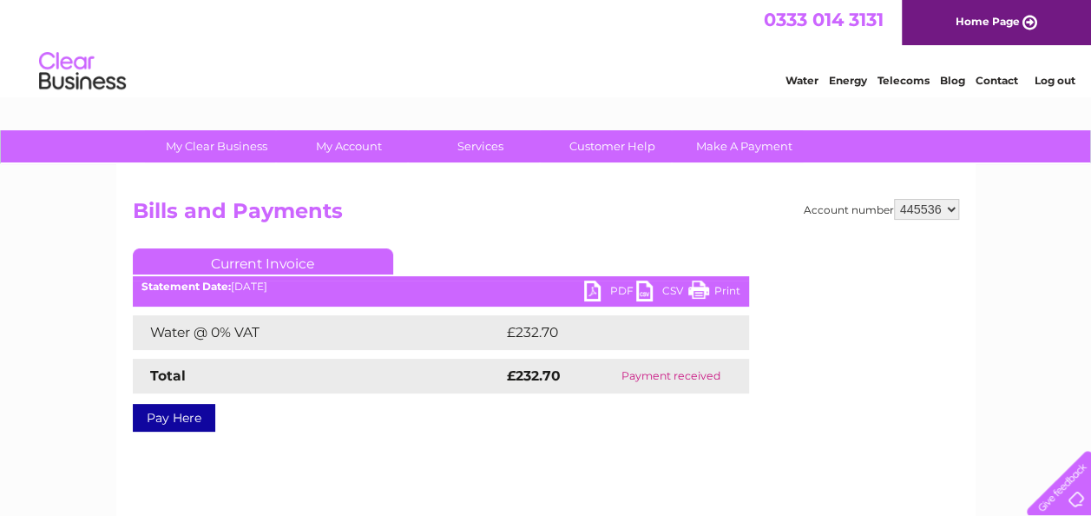
click at [596, 290] on link "PDF" at bounding box center [610, 292] width 52 height 25
